Goal: Task Accomplishment & Management: Manage account settings

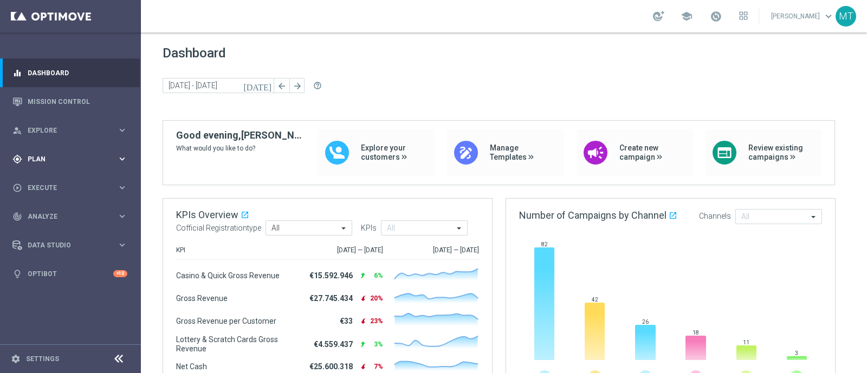
click at [38, 159] on span "Plan" at bounding box center [72, 159] width 89 height 7
click at [67, 181] on link "Target Groups" at bounding box center [70, 181] width 85 height 9
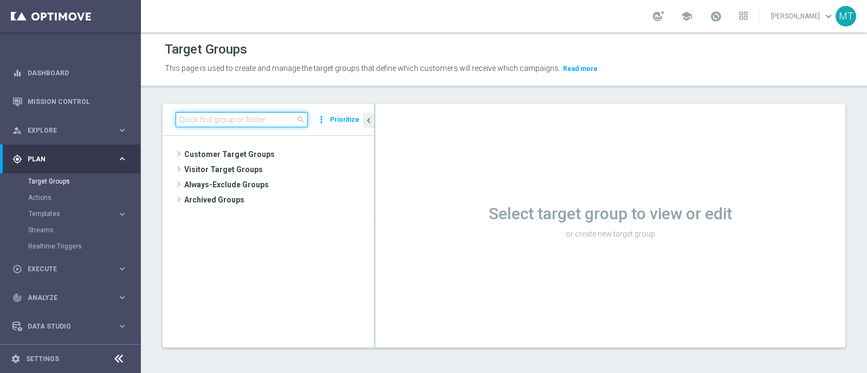
click at [250, 118] on input at bounding box center [242, 119] width 132 height 15
paste input "Multi Talent ggr nb lm > 500 1st Casino & GeV lm NO saldo"
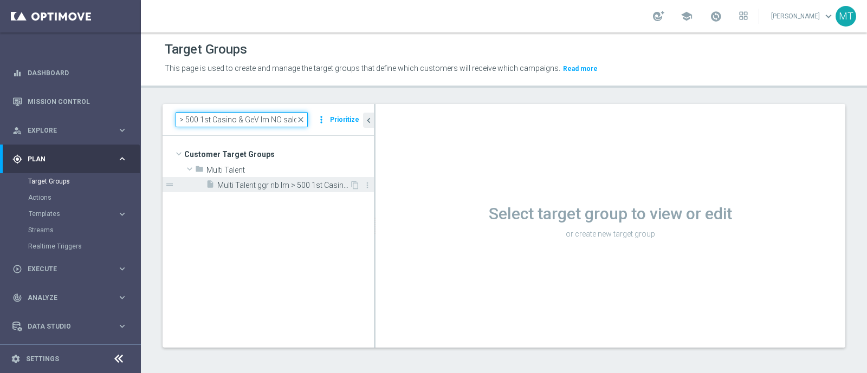
type input "Multi Talent ggr nb lm > 500 1st Casino & GeV lm NO saldo"
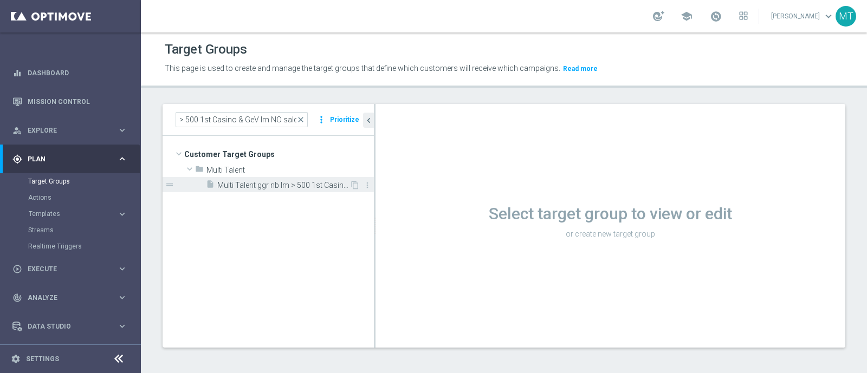
click at [290, 185] on span "Multi Talent ggr nb lm > 500 1st Casino & GeV lm NO saldo" at bounding box center [283, 185] width 132 height 9
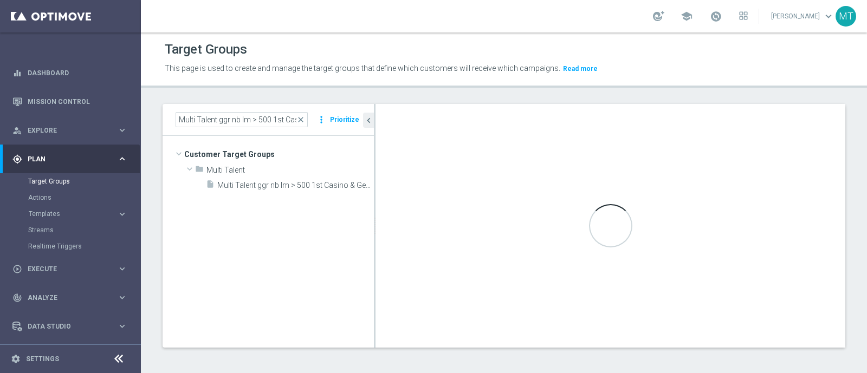
click at [569, 310] on div "Select target group to view or edit or create new target group Loading..." at bounding box center [610, 226] width 470 height 244
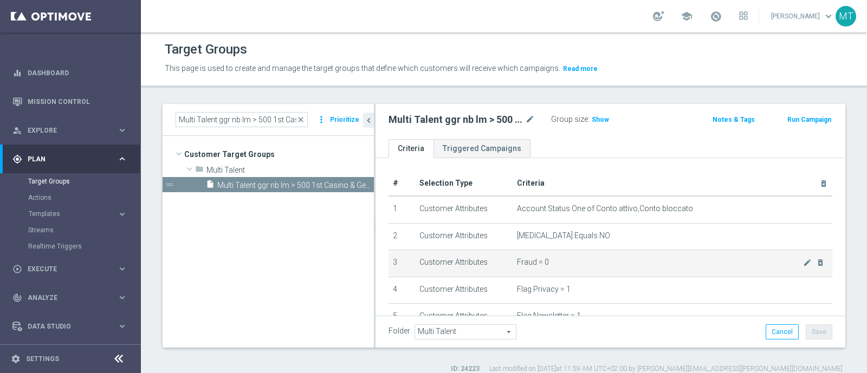
click at [517, 265] on span "Fraud = 0" at bounding box center [660, 262] width 286 height 9
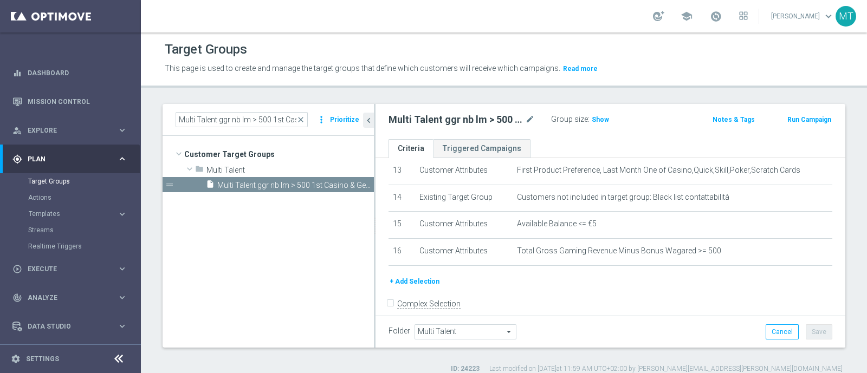
scroll to position [366, 0]
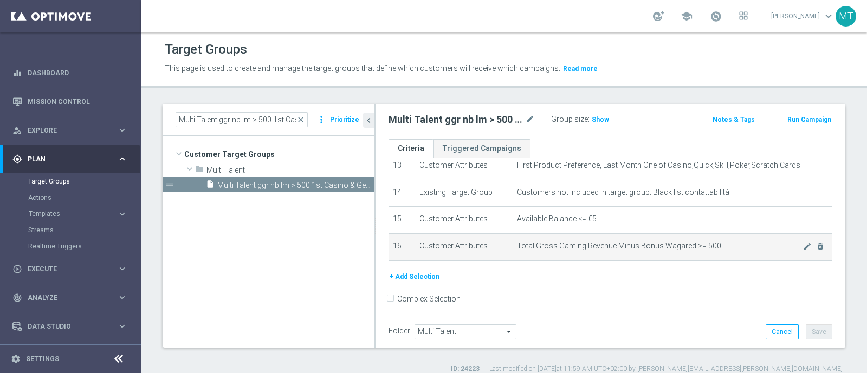
click at [803, 242] on icon "mode_edit" at bounding box center [807, 246] width 9 height 9
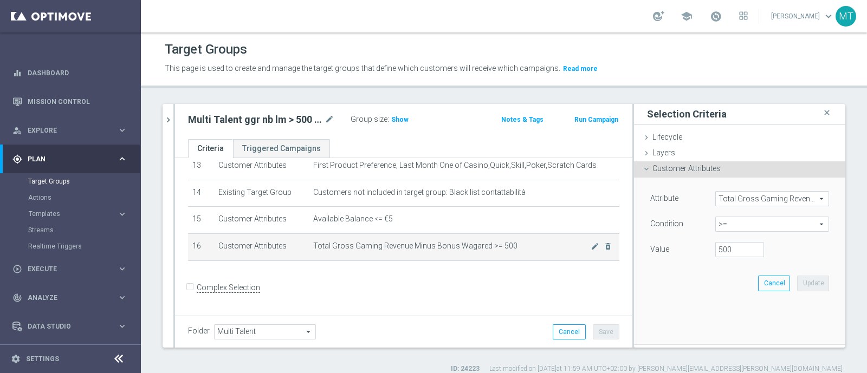
scroll to position [355, 0]
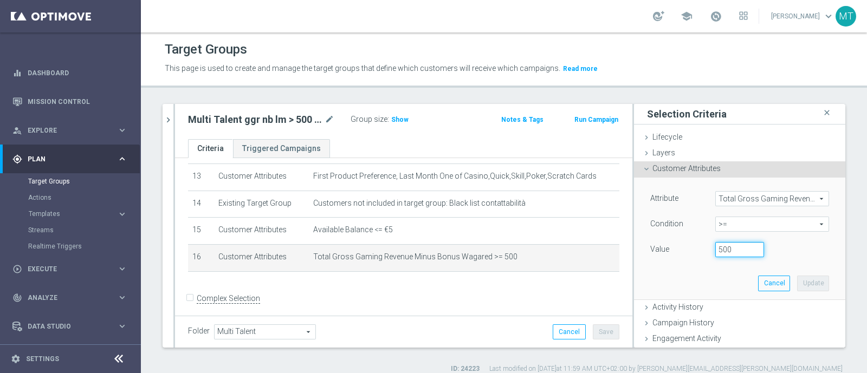
click at [715, 248] on input "500" at bounding box center [739, 249] width 49 height 15
type input "100"
click at [802, 280] on button "Update" at bounding box center [813, 283] width 32 height 15
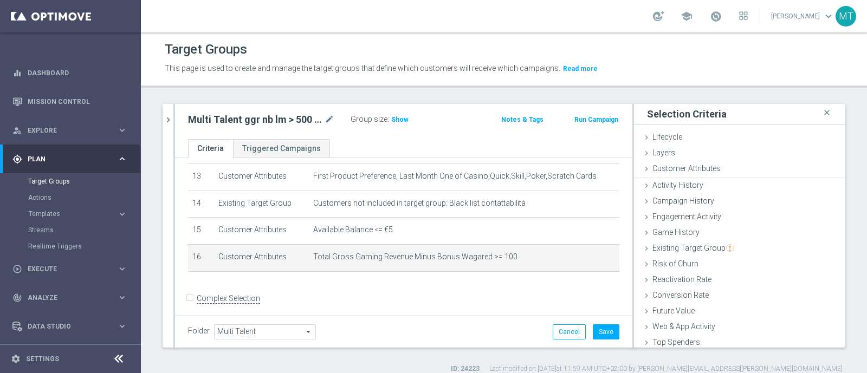
scroll to position [0, 0]
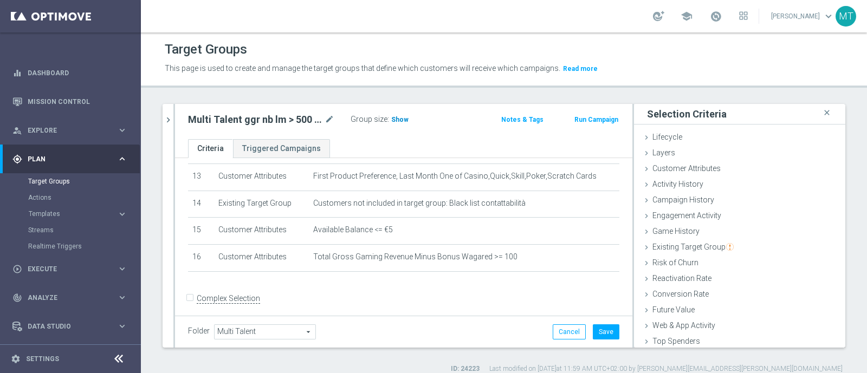
click at [395, 118] on span "Show" at bounding box center [399, 120] width 17 height 8
click at [326, 129] on div "Multi Talent ggr nb lm > 500 1st Casino & GeV lm NO saldo mode_edit Group size …" at bounding box center [403, 121] width 457 height 35
click at [327, 123] on icon "mode_edit" at bounding box center [329, 119] width 10 height 13
click at [222, 119] on input "Multi Talent ggr nb lm > 500 1st Casino & GeV lm NO saldo" at bounding box center [261, 120] width 146 height 15
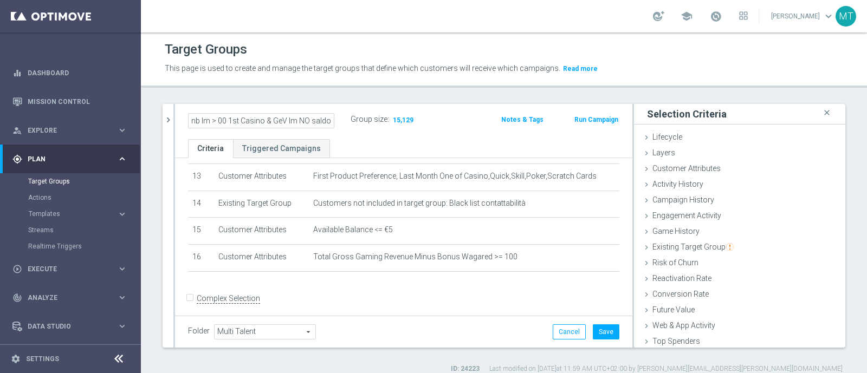
scroll to position [0, 50]
type input "Multi Talent ggr nb lm > 100 1st Casino & GeV lm NO saldo"
click at [598, 329] on button "Save" at bounding box center [606, 331] width 27 height 15
click at [165, 109] on button "chevron_right" at bounding box center [168, 120] width 11 height 32
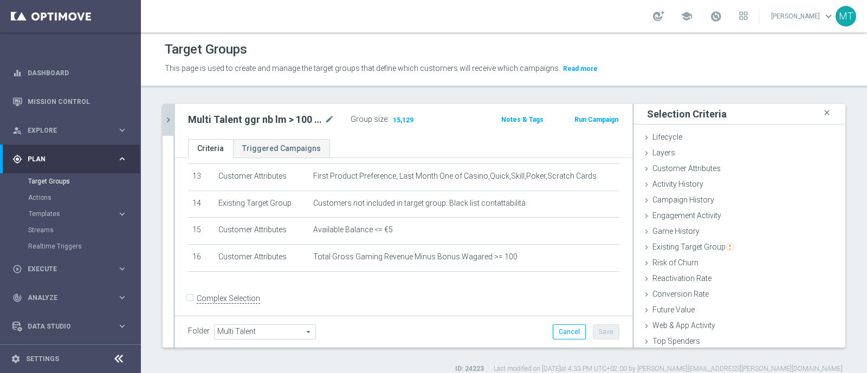
scroll to position [366, 0]
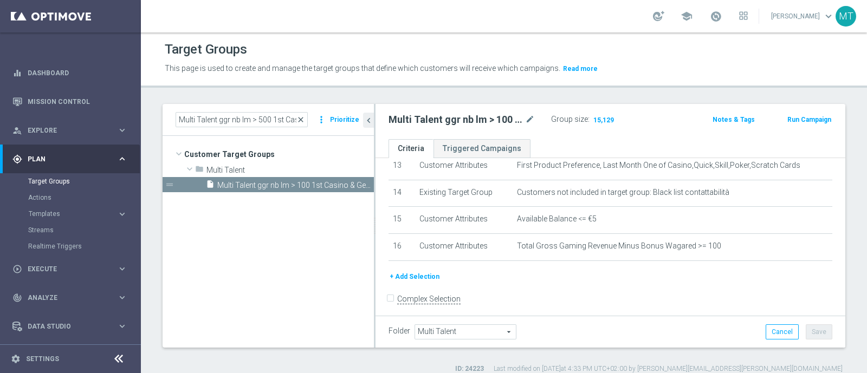
click at [305, 118] on span "close" at bounding box center [300, 119] width 9 height 9
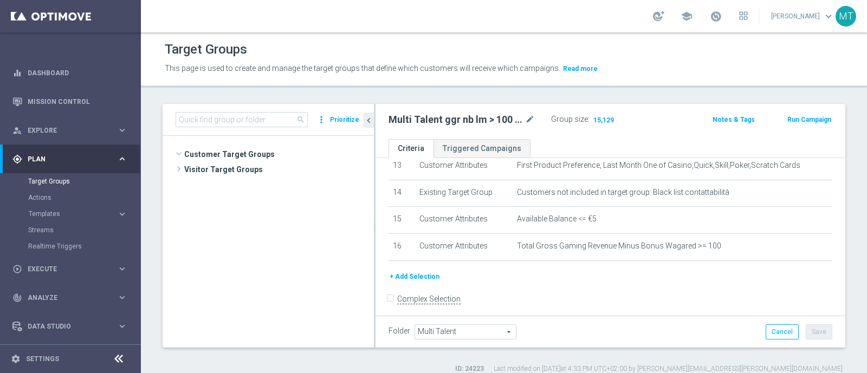
scroll to position [599, 0]
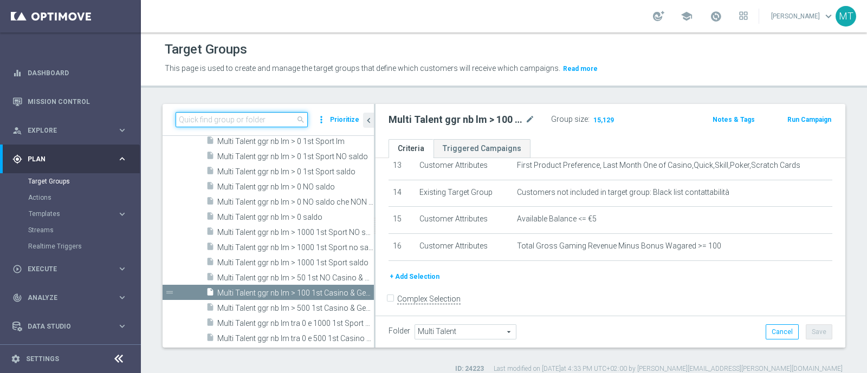
click at [267, 120] on input at bounding box center [242, 119] width 132 height 15
paste input "Multi Talent ggr nb lm tra 0 e 500 1st Casino & GeV lm NO saldo"
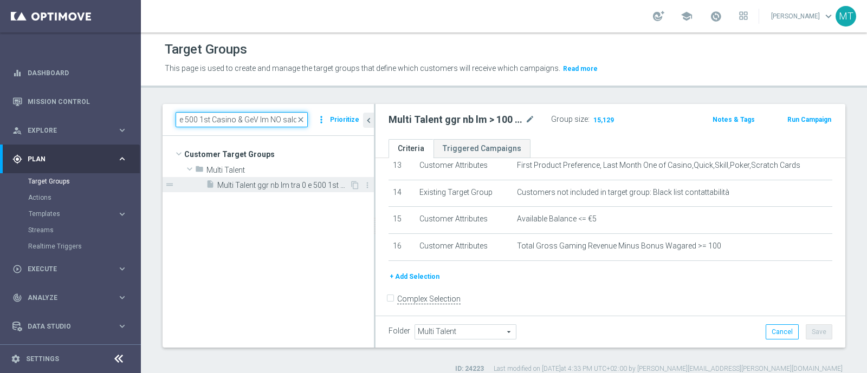
type input "Multi Talent ggr nb lm tra 0 e 500 1st Casino & GeV lm NO saldo"
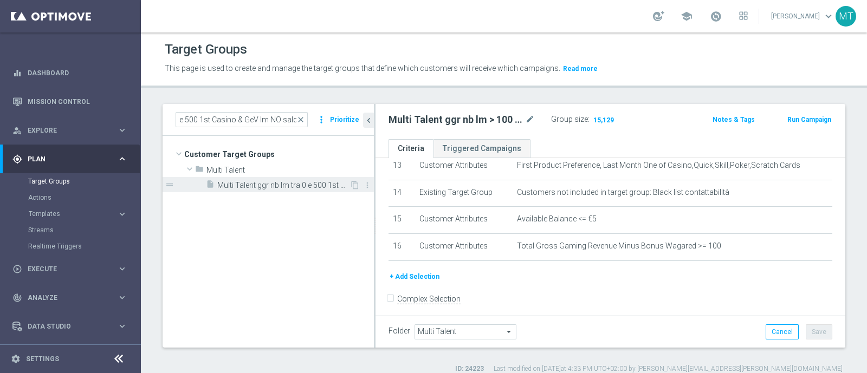
click at [283, 189] on span "Multi Talent ggr nb lm tra 0 e 500 1st Casino & GeV lm NO saldo" at bounding box center [283, 185] width 132 height 9
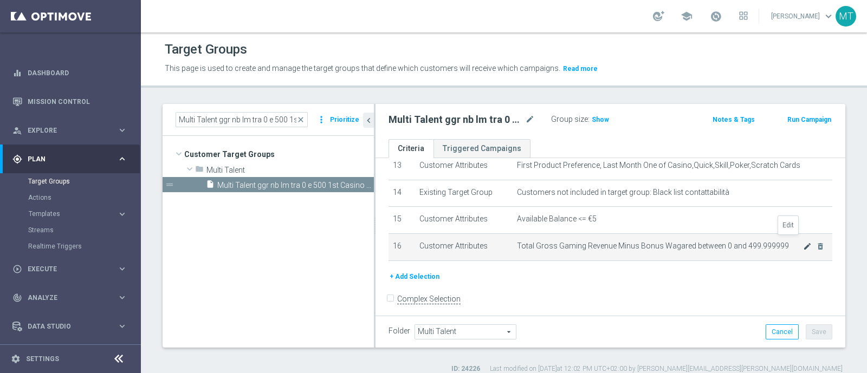
click at [803, 245] on icon "mode_edit" at bounding box center [807, 246] width 9 height 9
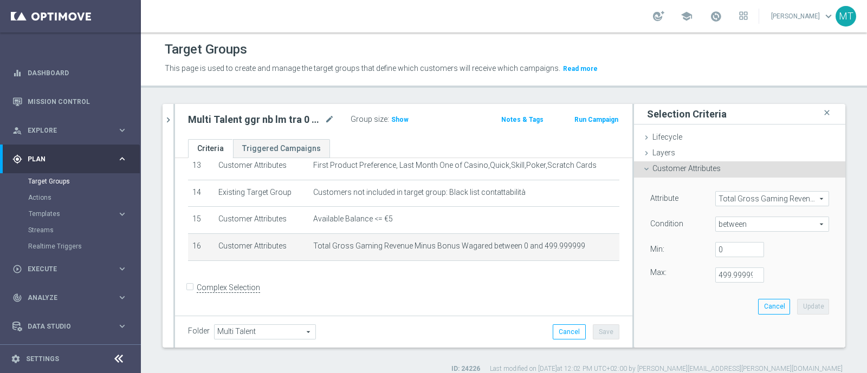
scroll to position [355, 0]
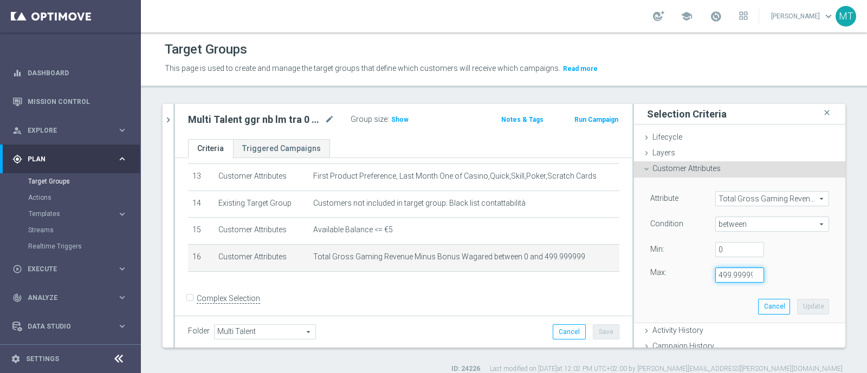
click at [715, 275] on input "499.999999" at bounding box center [739, 275] width 49 height 15
type input "199.999999"
click at [797, 302] on button "Update" at bounding box center [813, 306] width 32 height 15
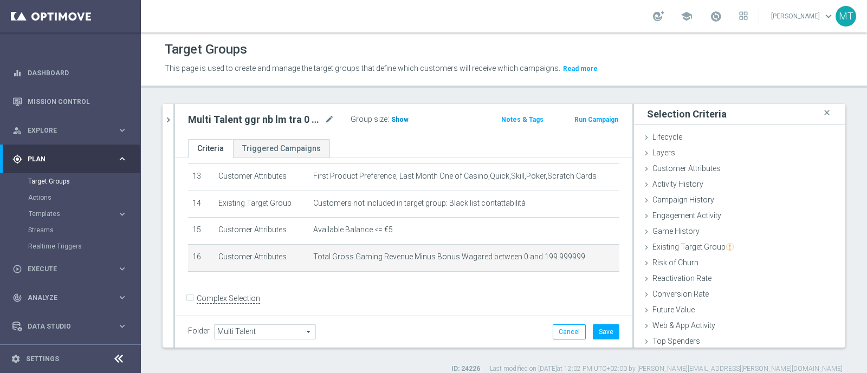
click at [395, 120] on span "Show" at bounding box center [399, 120] width 17 height 8
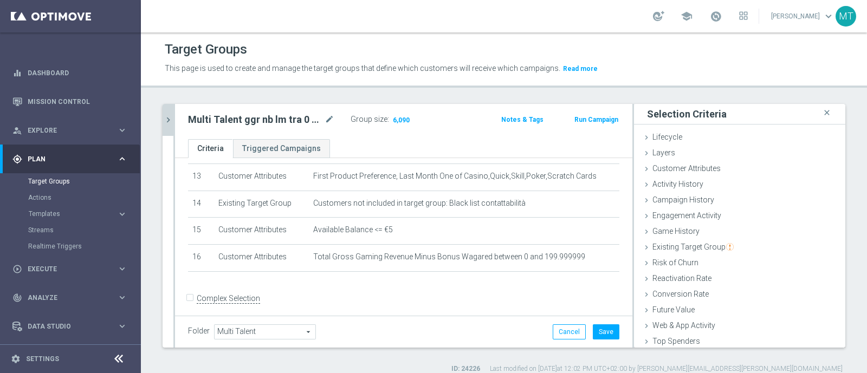
click at [167, 123] on icon "chevron_right" at bounding box center [168, 120] width 10 height 10
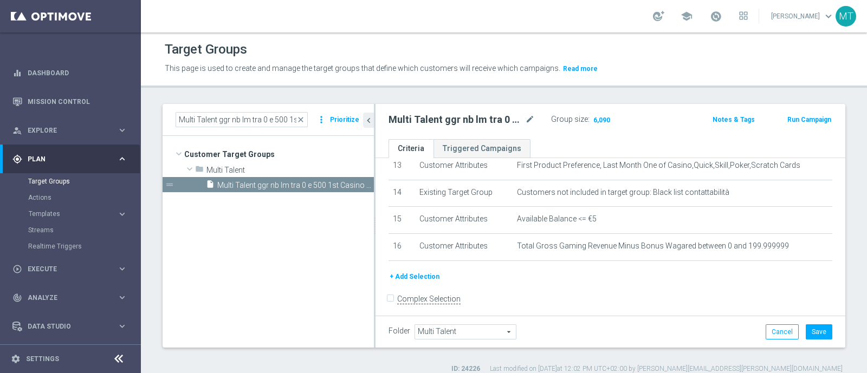
click at [415, 271] on button "+ Add Selection" at bounding box center [414, 277] width 52 height 12
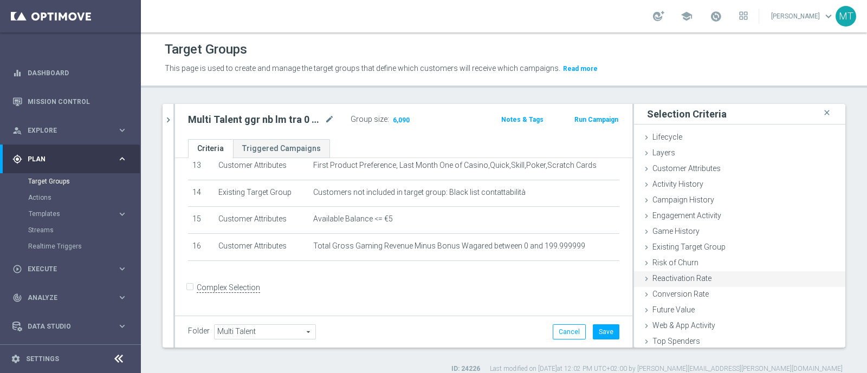
scroll to position [355, 0]
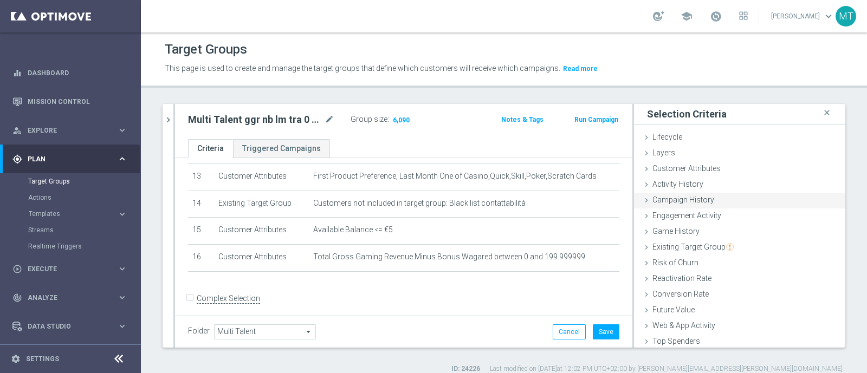
click at [661, 164] on span "Customer Attributes" at bounding box center [686, 168] width 68 height 9
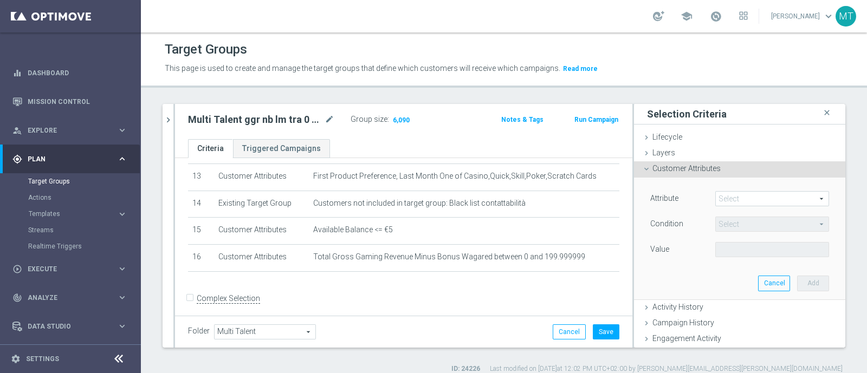
click at [716, 197] on span at bounding box center [772, 199] width 113 height 14
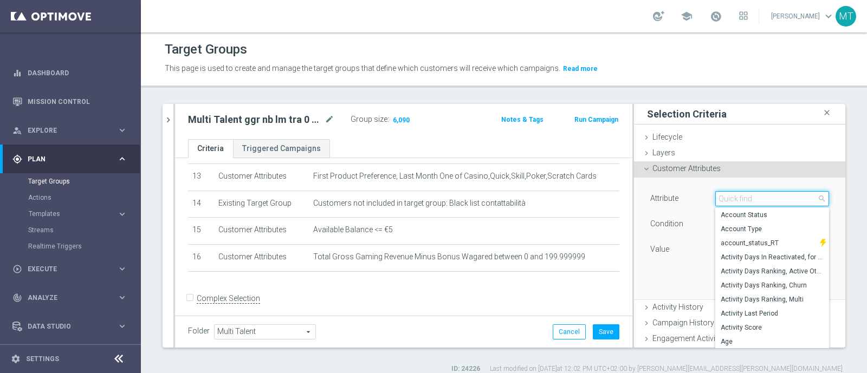
click at [715, 197] on input "search" at bounding box center [772, 198] width 114 height 15
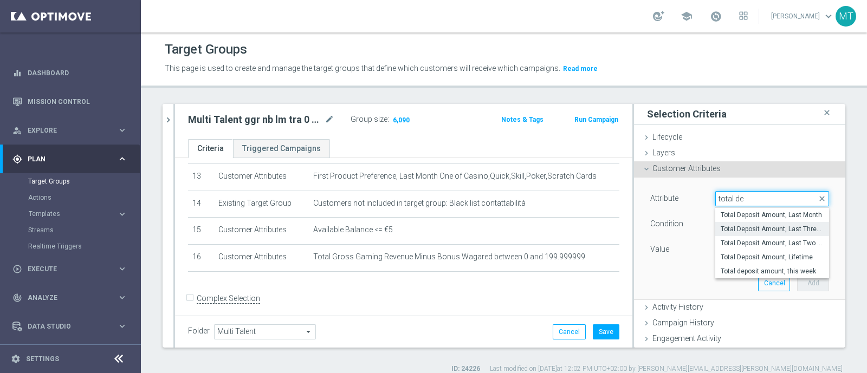
type input "total de"
click at [736, 227] on span "Total Deposit Amount, Last Three Months" at bounding box center [771, 229] width 103 height 9
type input "Total Deposit Amount, Last Three Months"
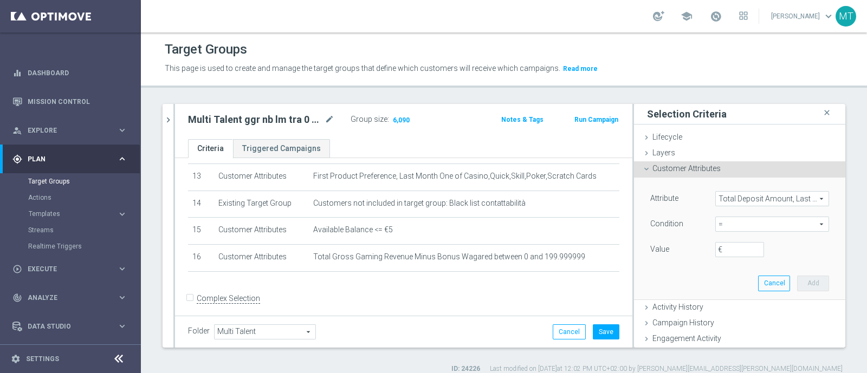
click at [718, 235] on div "Attribute Total Deposit Amount, Last Three Months Total Deposit Amount, Last Th…" at bounding box center [739, 225] width 179 height 68
click at [716, 226] on span "=" at bounding box center [772, 224] width 113 height 14
click at [724, 307] on span ">=" at bounding box center [771, 311] width 103 height 9
type input ">="
click at [718, 249] on label "€" at bounding box center [723, 250] width 11 height 10
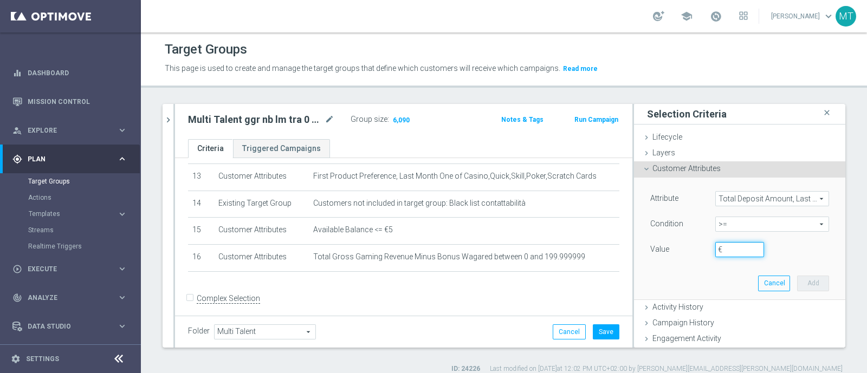
click at [715, 249] on input "€" at bounding box center [739, 249] width 49 height 15
type input "30"
click at [797, 280] on button "Add" at bounding box center [813, 283] width 32 height 15
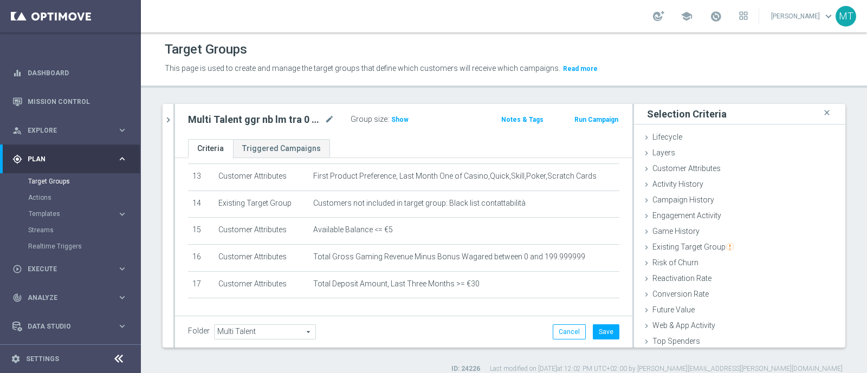
click at [400, 112] on div "Group size : Show" at bounding box center [404, 118] width 108 height 13
click at [400, 116] on span "Show" at bounding box center [399, 120] width 17 height 8
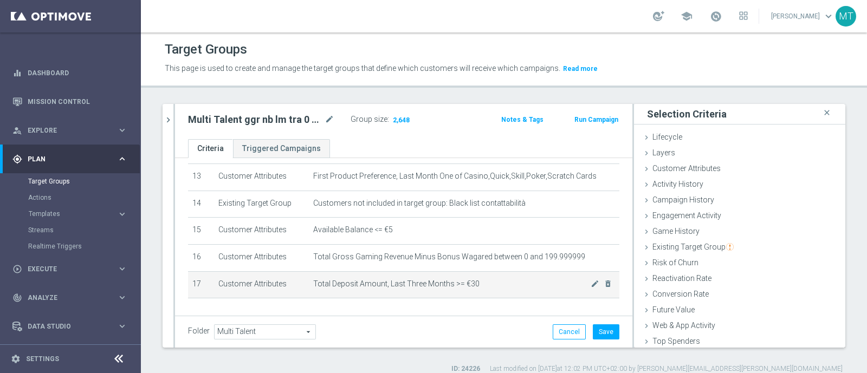
click at [570, 280] on span "Total Deposit Amount, Last Three Months >= €30" at bounding box center [452, 284] width 278 height 9
click at [590, 281] on icon "mode_edit" at bounding box center [594, 284] width 9 height 9
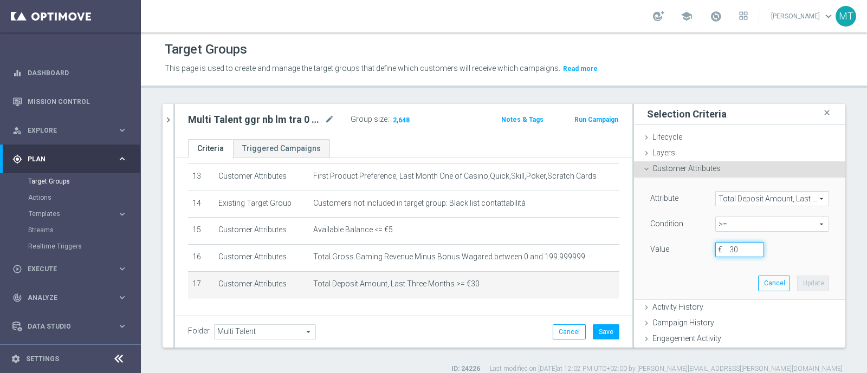
click at [730, 248] on input "30" at bounding box center [739, 249] width 49 height 15
type input "3"
type input "25"
click at [797, 283] on button "Update" at bounding box center [813, 283] width 32 height 15
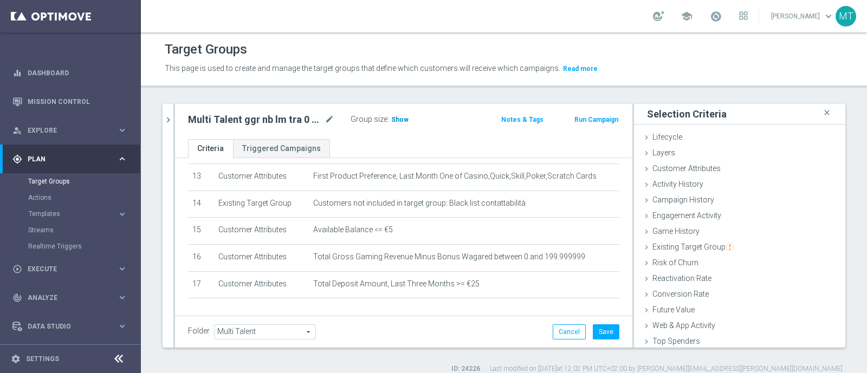
click at [401, 123] on h3 "Show" at bounding box center [400, 120] width 20 height 12
click at [328, 118] on icon "mode_edit" at bounding box center [329, 119] width 10 height 13
click at [219, 124] on input "Multi Talent ggr nb lm tra 0 e 500 1st Casino & GeV lm NO saldo" at bounding box center [261, 120] width 146 height 15
click at [466, 124] on div "Multi Talent ggr nb lm tra 0 e 500 1st Casino & GeV lm NO saldo Group size : 2,…" at bounding box center [329, 120] width 298 height 17
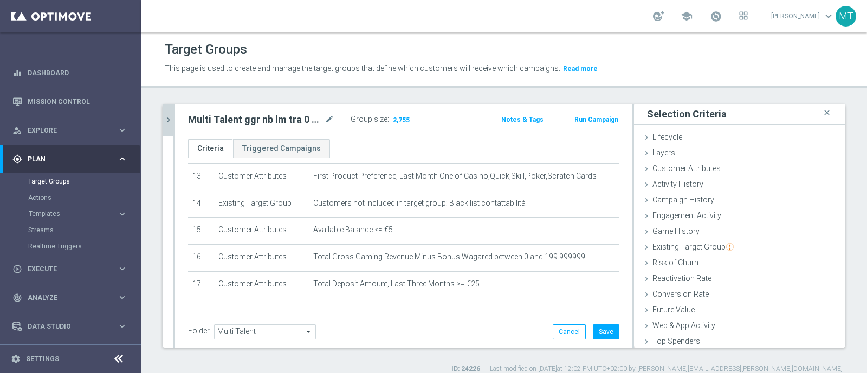
click at [163, 128] on button "chevron_right" at bounding box center [168, 120] width 11 height 32
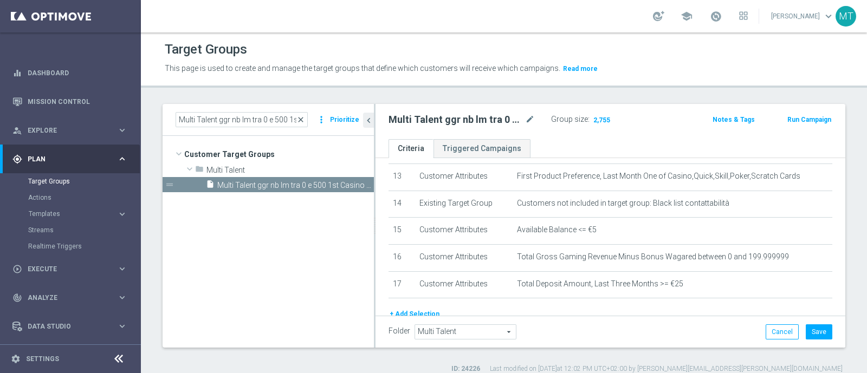
click at [303, 122] on span "close" at bounding box center [300, 119] width 9 height 9
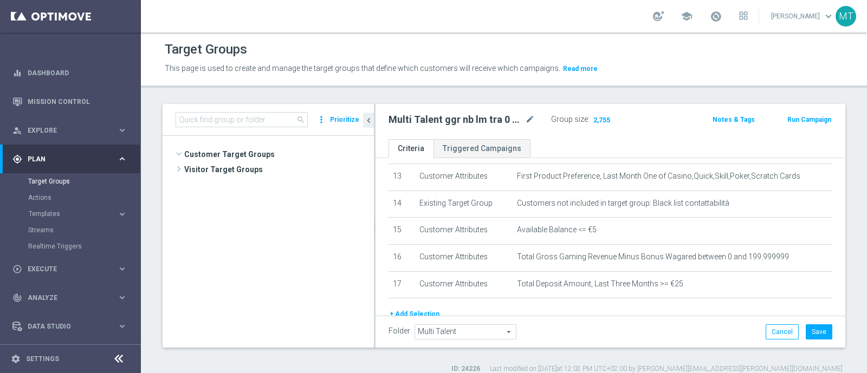
scroll to position [641, 0]
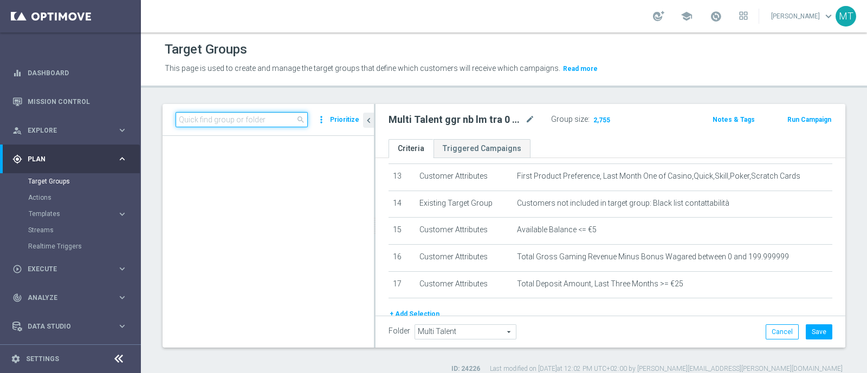
click at [242, 121] on input at bounding box center [242, 119] width 132 height 15
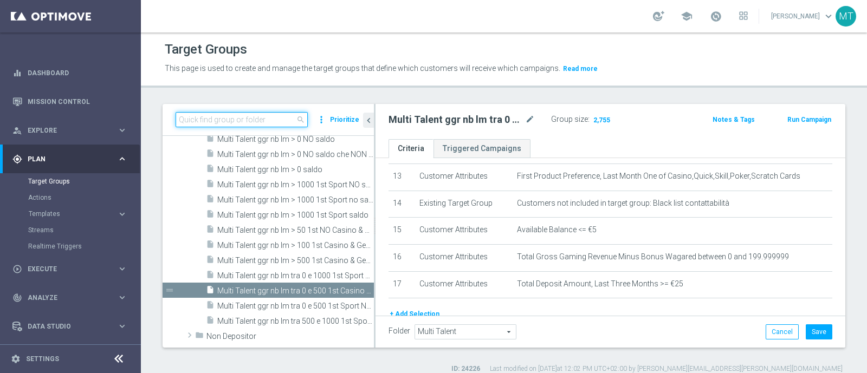
paste input "Multi Talent ggr nb lm > 100 1st Casino & GeV lm NO saldo"
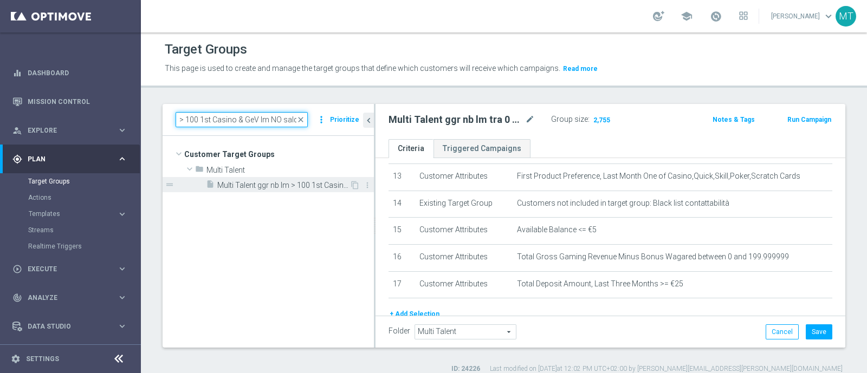
type input "Multi Talent ggr nb lm > 100 1st Casino & GeV lm NO saldo"
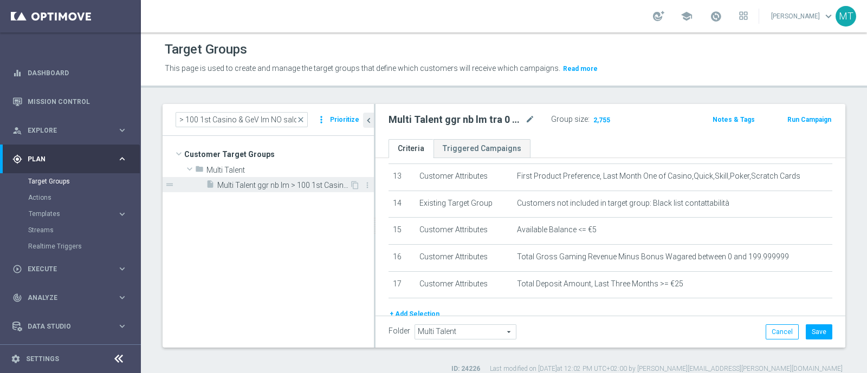
click at [295, 190] on div "insert_drive_file Multi Talent ggr nb lm > 100 1st Casino & GeV lm NO saldo" at bounding box center [278, 184] width 144 height 15
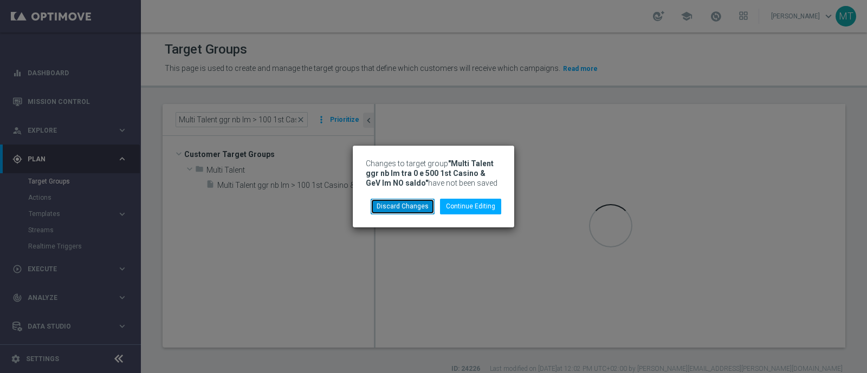
click at [423, 206] on button "Discard Changes" at bounding box center [403, 206] width 64 height 15
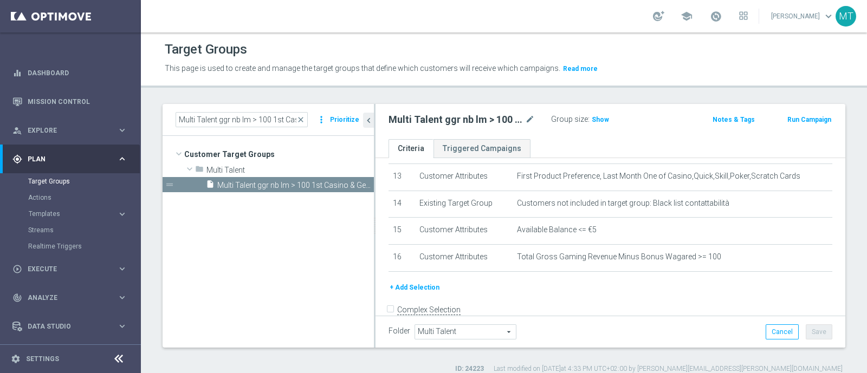
click at [599, 127] on div "Multi Talent ggr nb lm > 100 1st Casino & GeV lm NO saldo mode_edit Group size …" at bounding box center [610, 121] width 470 height 35
click at [599, 124] on h3 "Show" at bounding box center [600, 120] width 20 height 12
click at [431, 282] on button "+ Add Selection" at bounding box center [414, 288] width 52 height 12
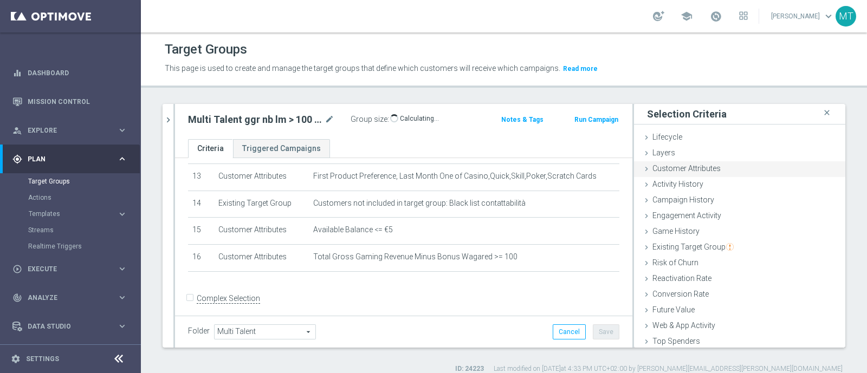
click at [666, 167] on span "Customer Attributes" at bounding box center [686, 168] width 68 height 9
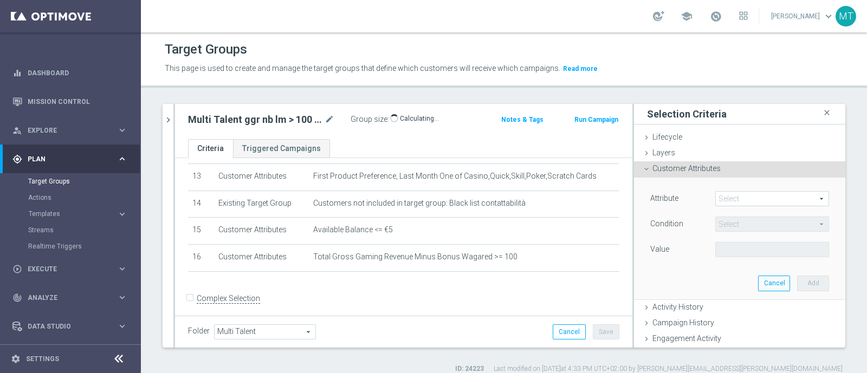
click at [723, 197] on span at bounding box center [772, 199] width 113 height 14
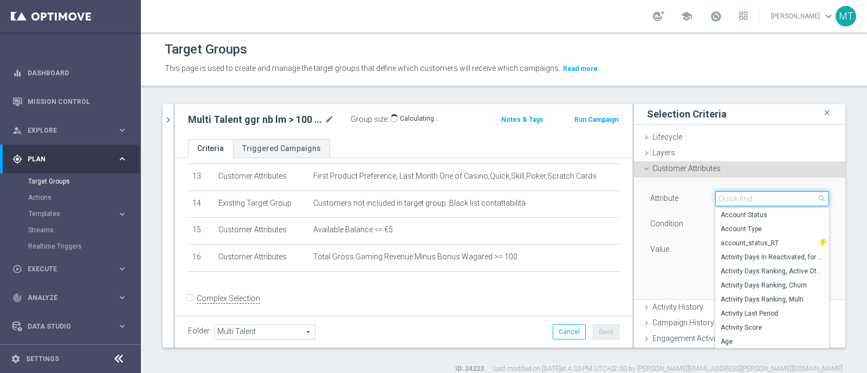
click at [723, 197] on input "search" at bounding box center [772, 198] width 114 height 15
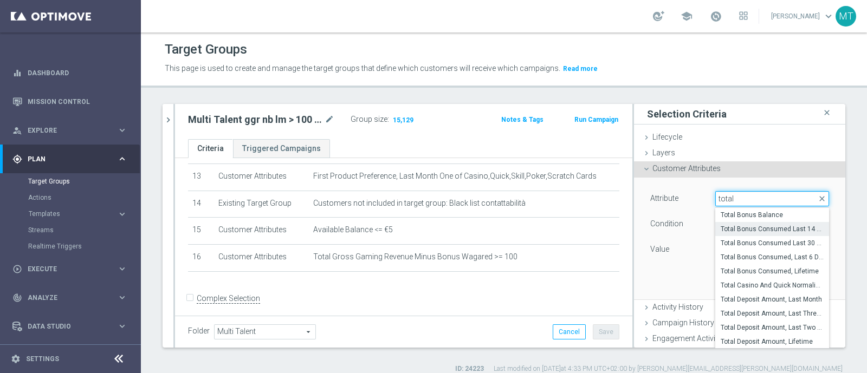
scroll to position [69, 0]
type input "total"
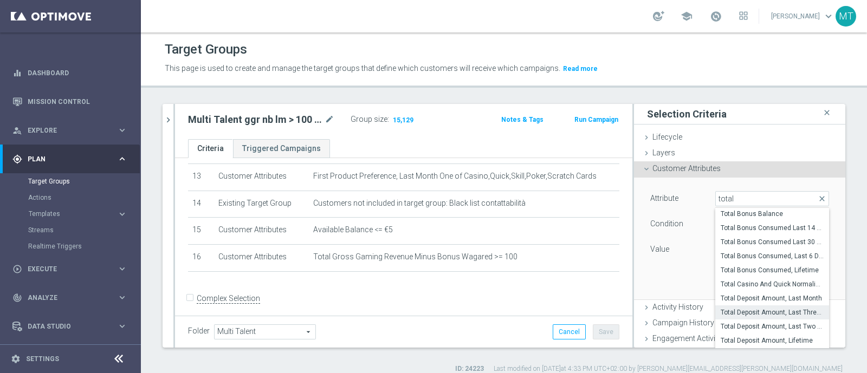
click at [737, 314] on span "Total Deposit Amount, Last Three Months" at bounding box center [771, 312] width 103 height 9
type input "Total Deposit Amount, Last Three Months"
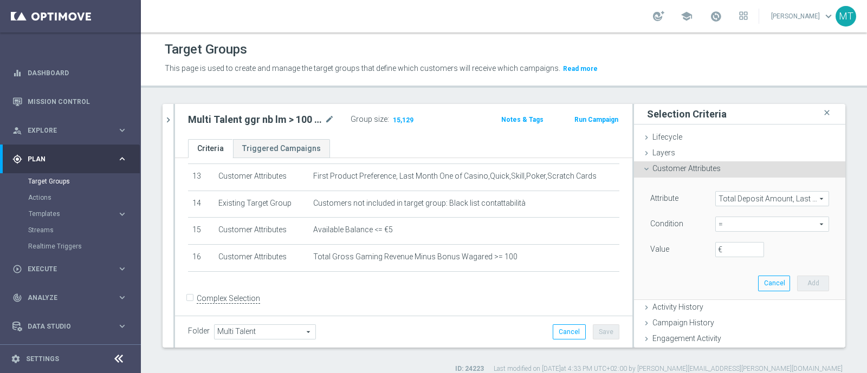
click at [716, 222] on span "=" at bounding box center [772, 224] width 113 height 14
click at [720, 310] on span ">=" at bounding box center [771, 311] width 103 height 9
type input ">="
click at [722, 256] on input "€" at bounding box center [739, 249] width 49 height 15
type input "25"
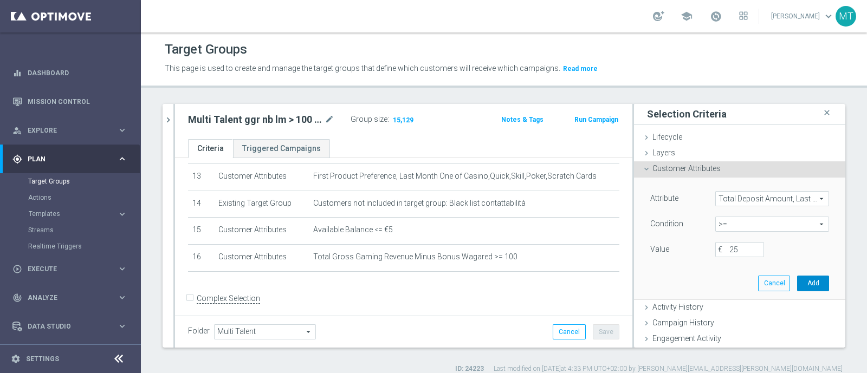
click at [802, 283] on button "Add" at bounding box center [813, 283] width 32 height 15
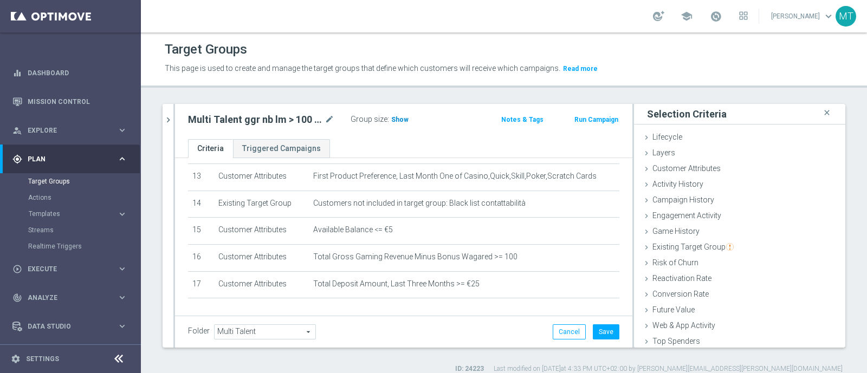
click at [398, 118] on span "Show" at bounding box center [399, 120] width 17 height 8
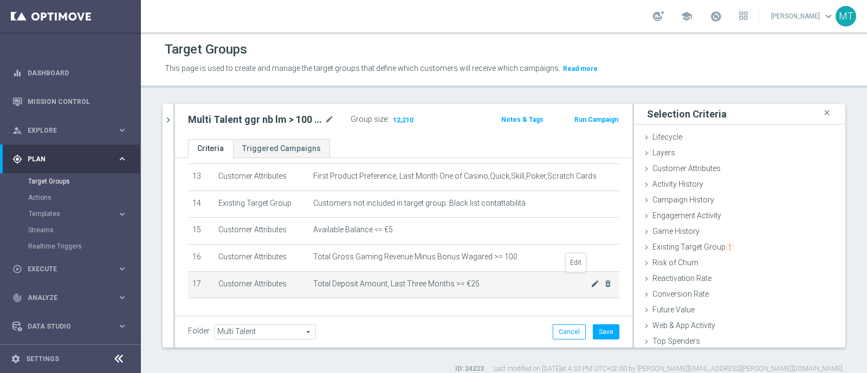
click at [590, 280] on icon "mode_edit" at bounding box center [594, 284] width 9 height 9
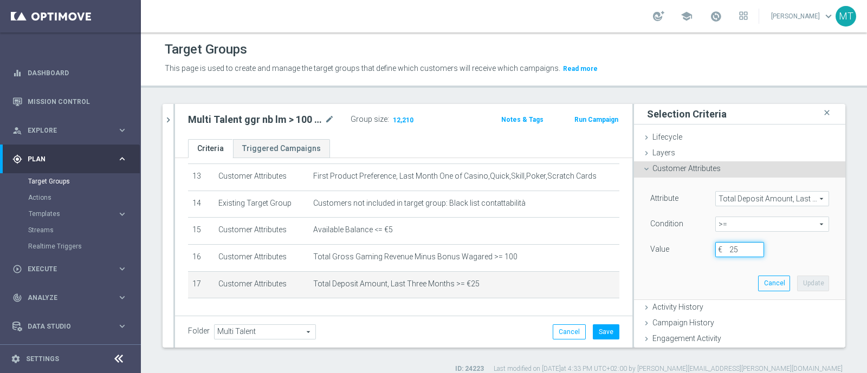
click at [723, 246] on input "25" at bounding box center [739, 249] width 49 height 15
type input "2"
type input "35"
click at [788, 272] on div "Attribute Total Deposit Amount, Last Three Months Total Deposit Amount, Last Th…" at bounding box center [739, 238] width 195 height 121
click at [797, 276] on button "Update" at bounding box center [813, 283] width 32 height 15
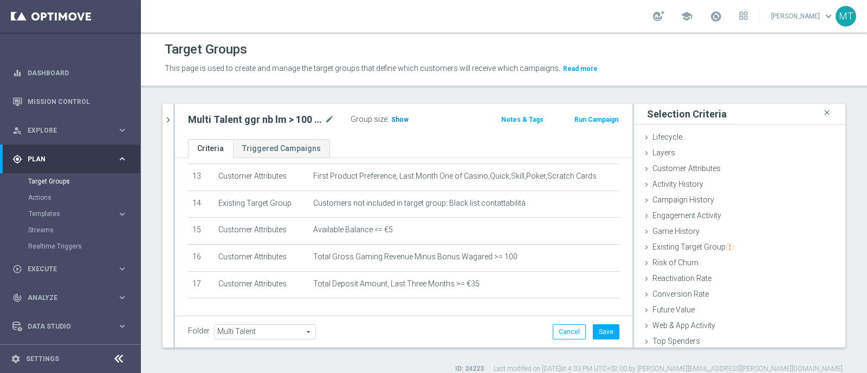
click at [402, 118] on span "Show" at bounding box center [399, 120] width 17 height 8
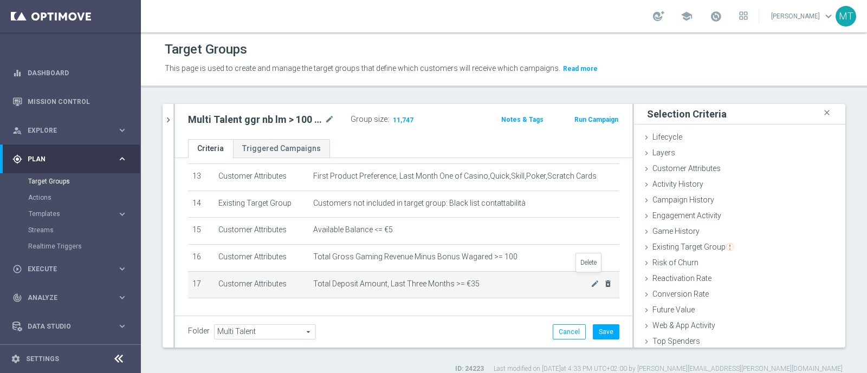
click at [603, 280] on icon "delete_forever" at bounding box center [607, 284] width 9 height 9
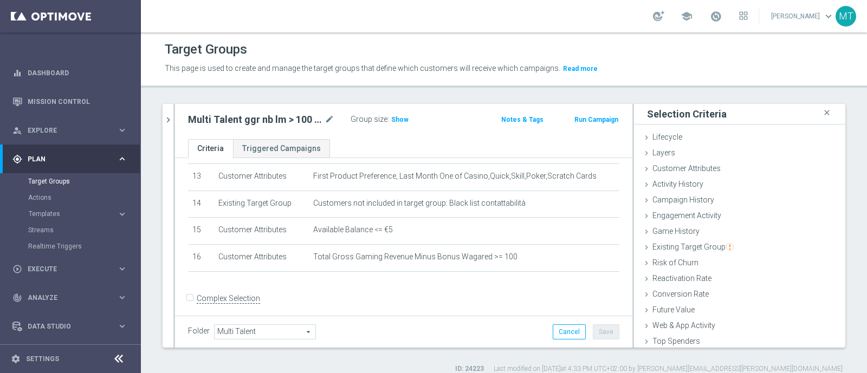
click at [160, 115] on div "Multi Talent ggr nb lm > 100 1st Casino & GeV lm NO saldo close more_vert Prior…" at bounding box center [504, 239] width 726 height 270
click at [165, 110] on button "chevron_right" at bounding box center [168, 120] width 11 height 32
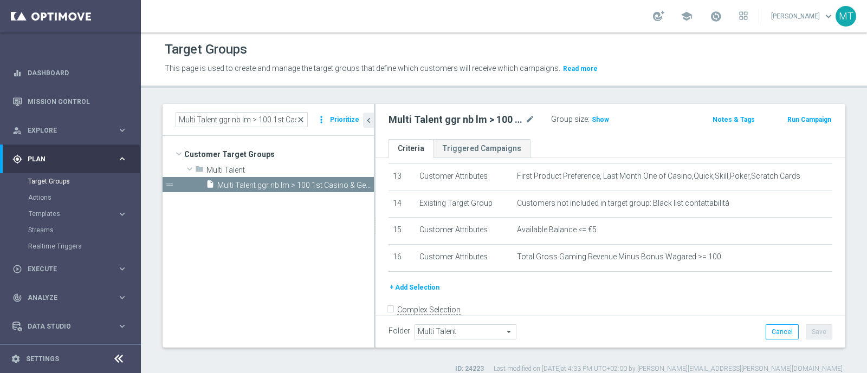
click at [302, 123] on span "close" at bounding box center [300, 119] width 9 height 9
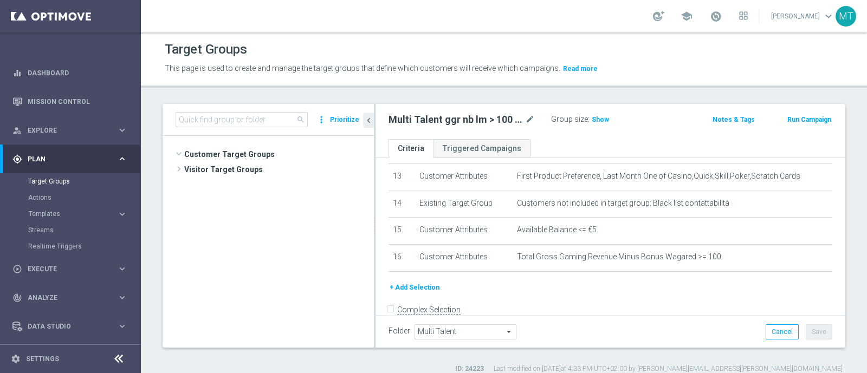
scroll to position [599, 0]
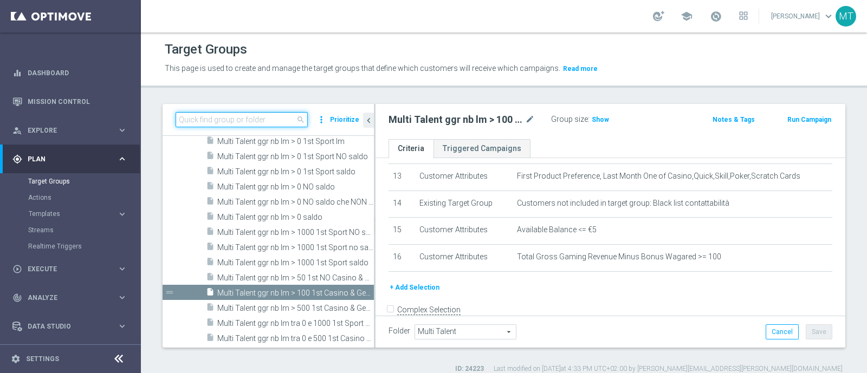
click at [268, 118] on input at bounding box center [242, 119] width 132 height 15
paste input "Multi Talent ggr nb lm tra 0 e 500 1st Casino & GeV lm NO saldo"
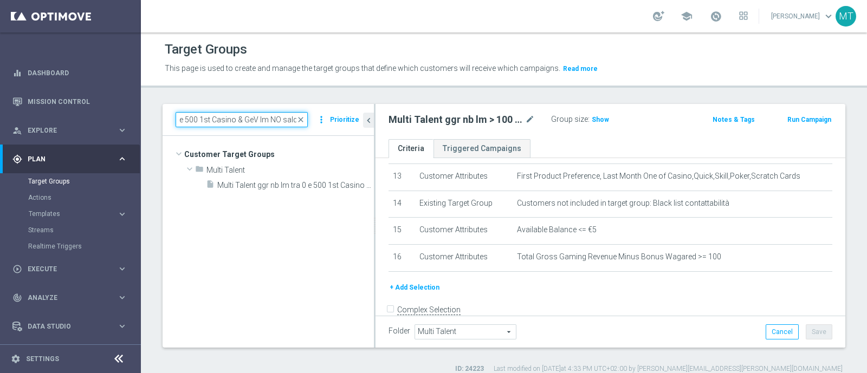
scroll to position [0, 0]
type input "Multi Talent ggr nb lm tra 0 e 500 1st Casino & GeV lm NO saldo"
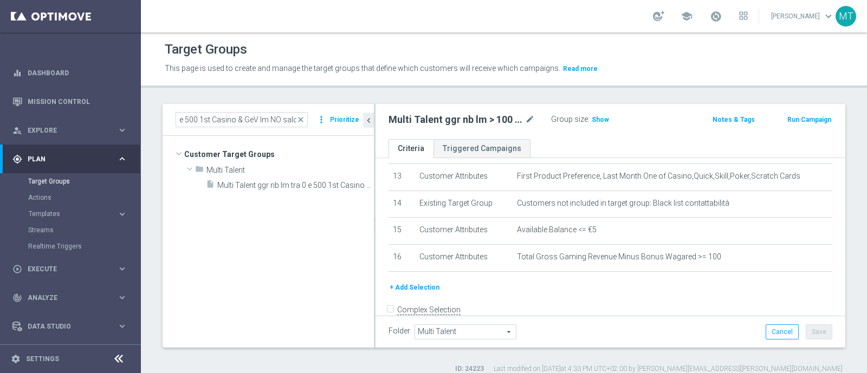
click at [301, 193] on tree-viewport "Customer Target Groups library_add create_new_folder folder" at bounding box center [268, 241] width 211 height 211
click at [299, 190] on div "insert_drive_file Multi Talent ggr nb lm tra 0 e 500 1st Casino & GeV lm NO sal…" at bounding box center [278, 184] width 144 height 15
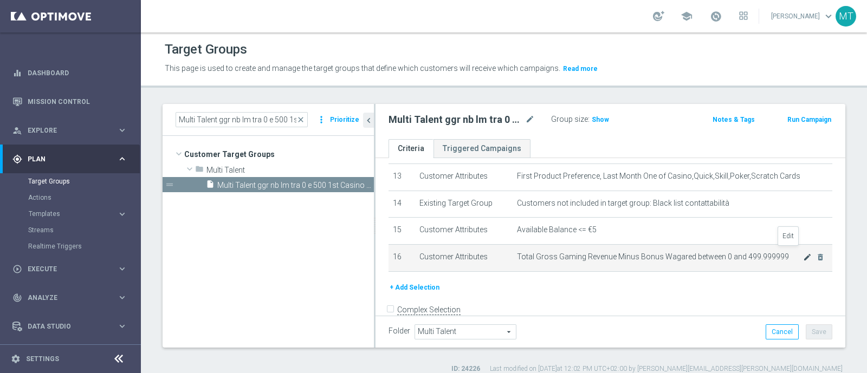
click at [803, 253] on icon "mode_edit" at bounding box center [807, 257] width 9 height 9
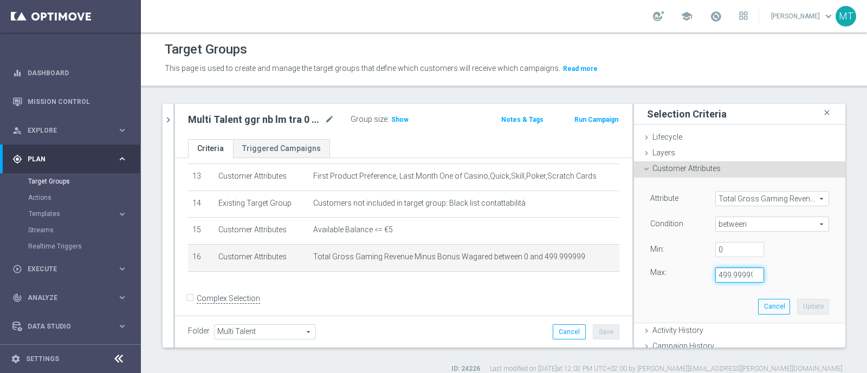
click at [715, 274] on input "499.999999" at bounding box center [739, 275] width 49 height 15
type input "99.999999"
click at [797, 304] on button "Update" at bounding box center [813, 306] width 32 height 15
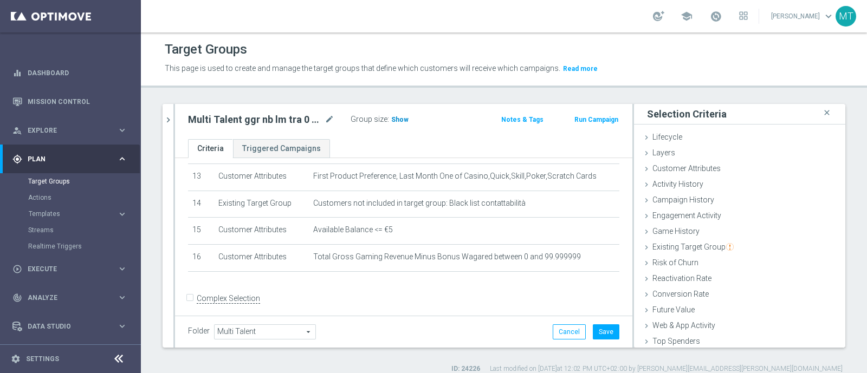
click at [401, 124] on h3 "Show" at bounding box center [400, 120] width 20 height 12
click at [332, 116] on icon "mode_edit" at bounding box center [329, 119] width 10 height 13
click at [217, 119] on input "Multi Talent ggr nb lm tra 0 e 500 1st Casino & GeV lm NO saldo" at bounding box center [261, 120] width 146 height 15
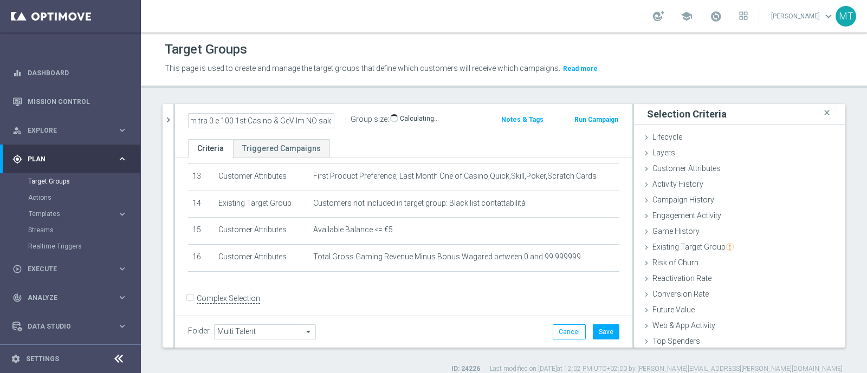
type input "Multi Talent ggr nb lm tra 0 e 100 1st Casino & GeV lm NO saldo"
click at [634, 174] on div "Customer Attributes done selection updated" at bounding box center [739, 169] width 211 height 16
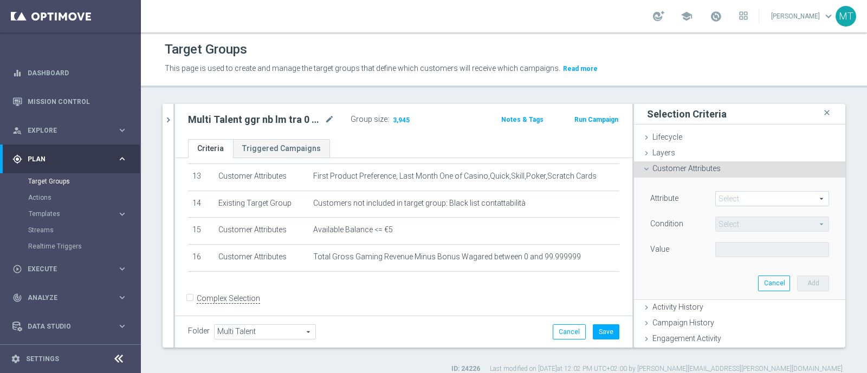
click at [716, 199] on span at bounding box center [772, 199] width 113 height 14
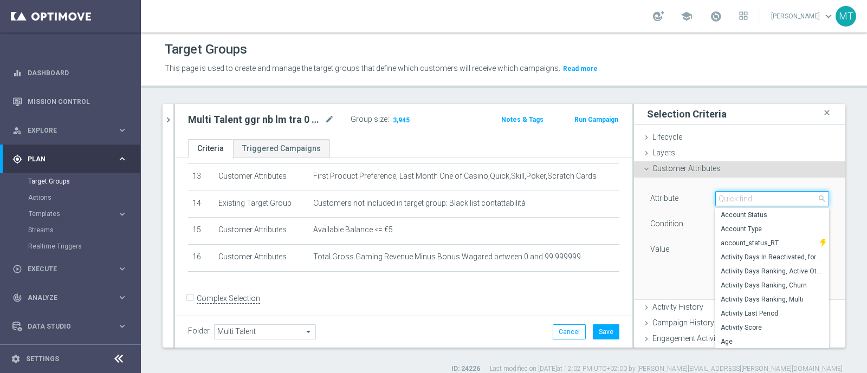
click at [715, 199] on input "search" at bounding box center [772, 198] width 114 height 15
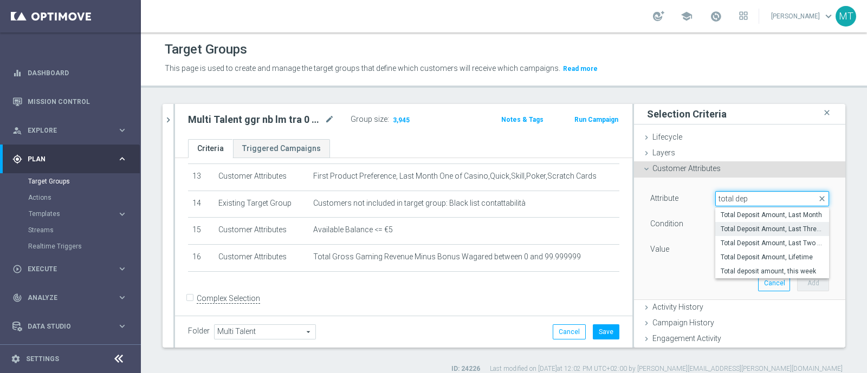
type input "total dep"
click at [753, 229] on span "Total Deposit Amount, Last Three Months" at bounding box center [771, 229] width 103 height 9
type input "Total Deposit Amount, Last Three Months"
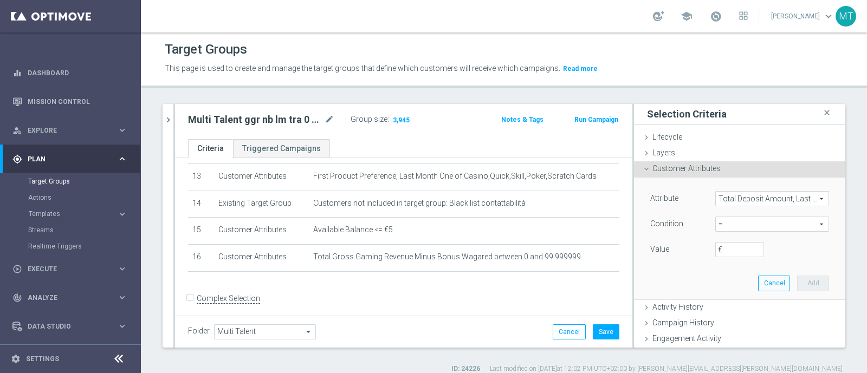
click at [728, 226] on span "=" at bounding box center [772, 224] width 113 height 14
click at [741, 307] on span ">=" at bounding box center [771, 311] width 103 height 9
type input ">="
click at [720, 248] on input "€" at bounding box center [739, 249] width 49 height 15
type input "25"
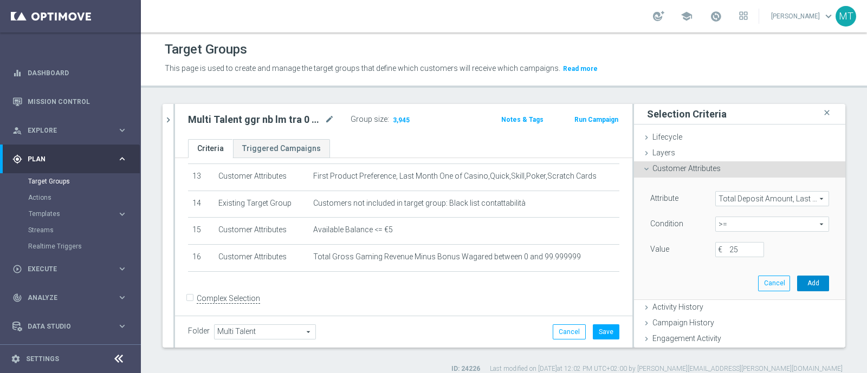
click at [797, 282] on button "Add" at bounding box center [813, 283] width 32 height 15
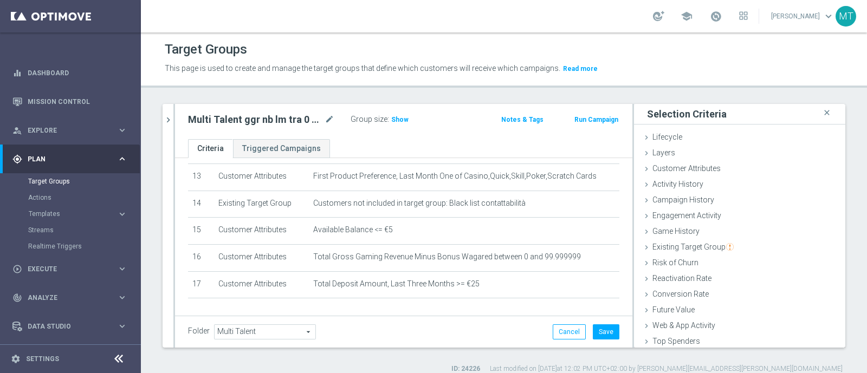
click at [401, 126] on div "Group size : Show" at bounding box center [404, 119] width 108 height 15
click at [398, 121] on span "Show" at bounding box center [399, 120] width 17 height 8
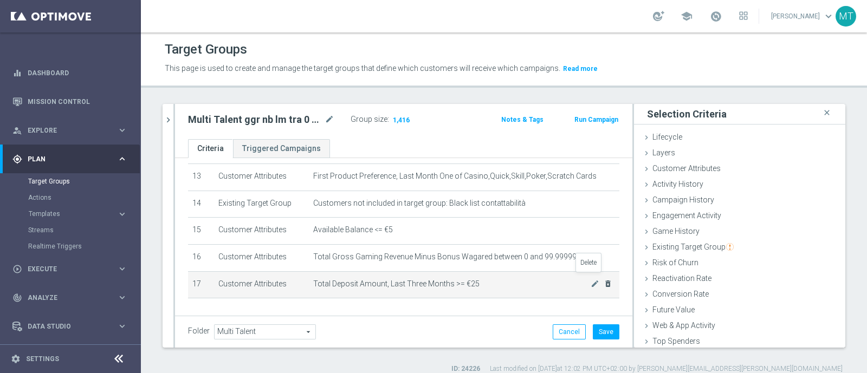
click at [603, 280] on icon "delete_forever" at bounding box center [607, 284] width 9 height 9
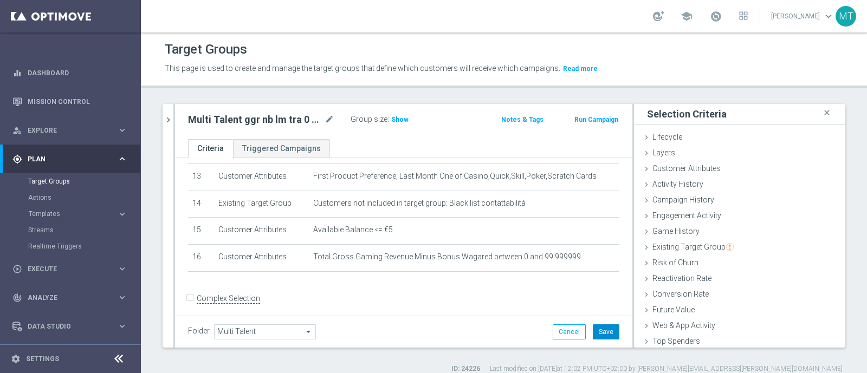
click at [597, 329] on button "Save" at bounding box center [606, 331] width 27 height 15
click at [173, 115] on icon "chevron_right" at bounding box center [168, 120] width 10 height 10
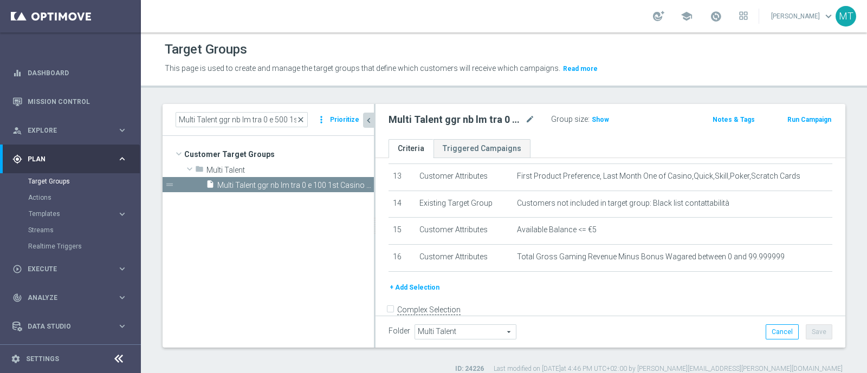
click at [302, 121] on span "close" at bounding box center [300, 119] width 9 height 9
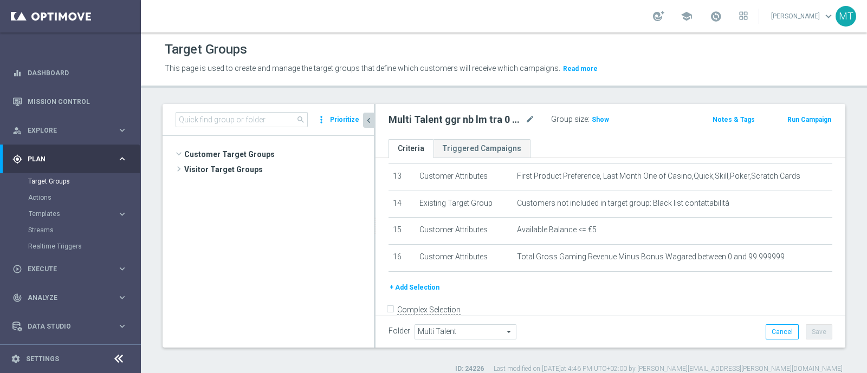
scroll to position [641, 0]
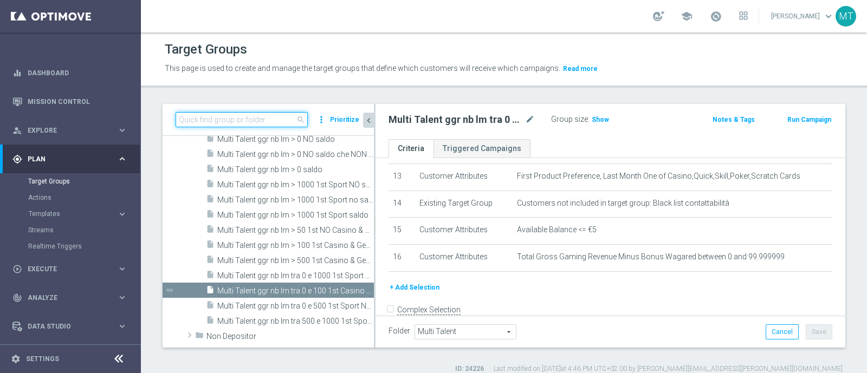
click at [257, 118] on input at bounding box center [242, 119] width 132 height 15
paste input "Multi Talent ggr nb lm > 1000 1st Sport NO saldo"
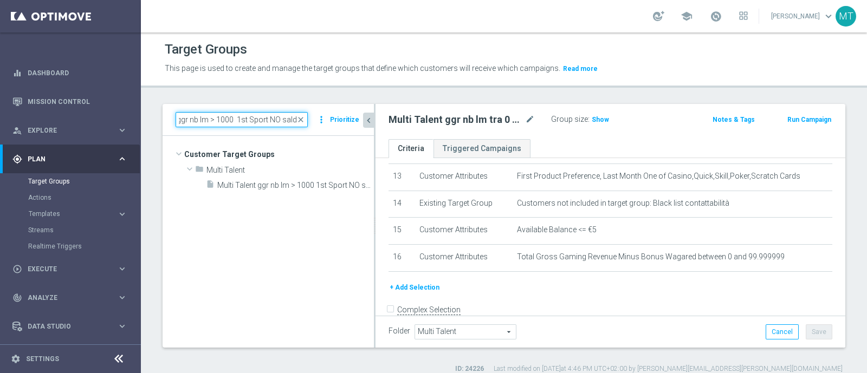
scroll to position [0, 0]
type input "Multi Talent ggr nb lm > 1000 1st Sport NO saldo"
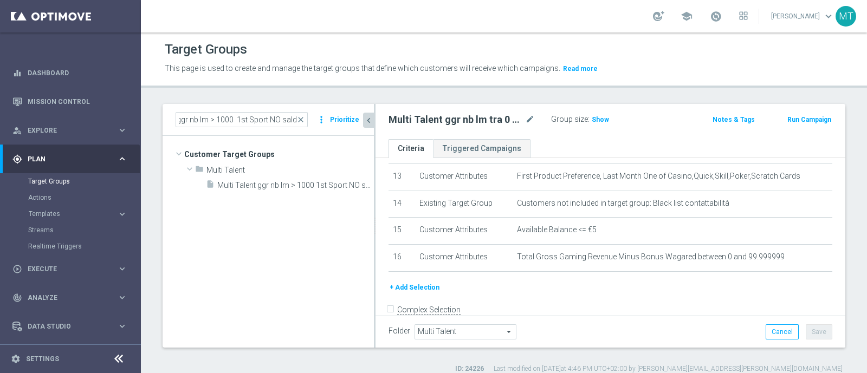
click at [276, 194] on tree-viewport "Customer Target Groups library_add create_new_folder folder" at bounding box center [268, 241] width 211 height 211
click at [270, 186] on span "Multi Talent ggr nb lm > 1000 1st Sport NO saldo" at bounding box center [283, 185] width 132 height 9
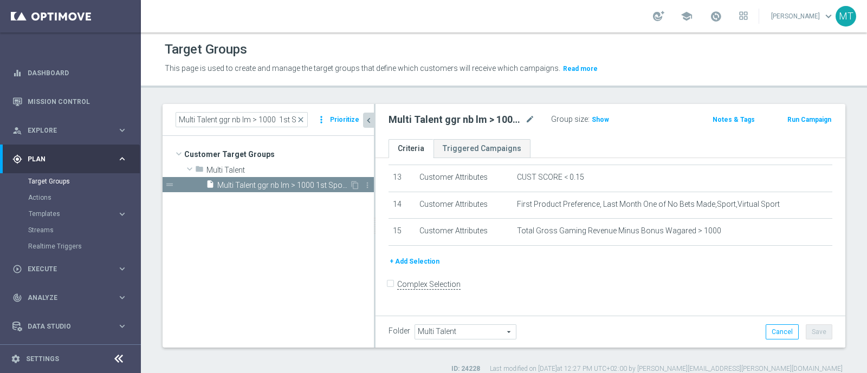
scroll to position [340, 0]
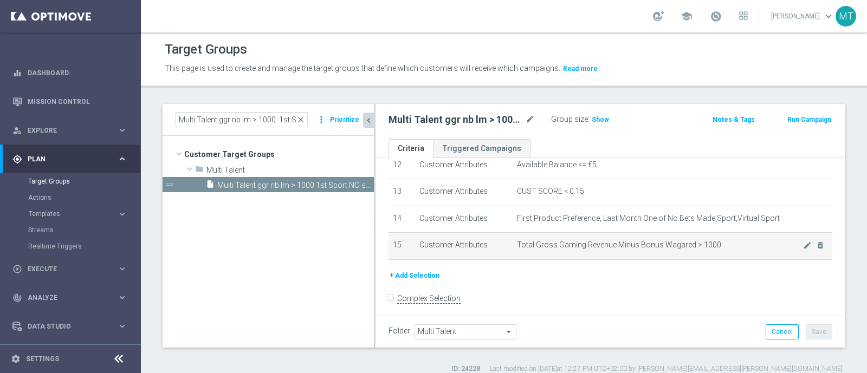
click at [788, 234] on td "Total Gross Gaming Revenue Minus Bonus Wagared > 1000 mode_edit delete_forever" at bounding box center [672, 246] width 320 height 27
click at [803, 241] on icon "mode_edit" at bounding box center [807, 245] width 9 height 9
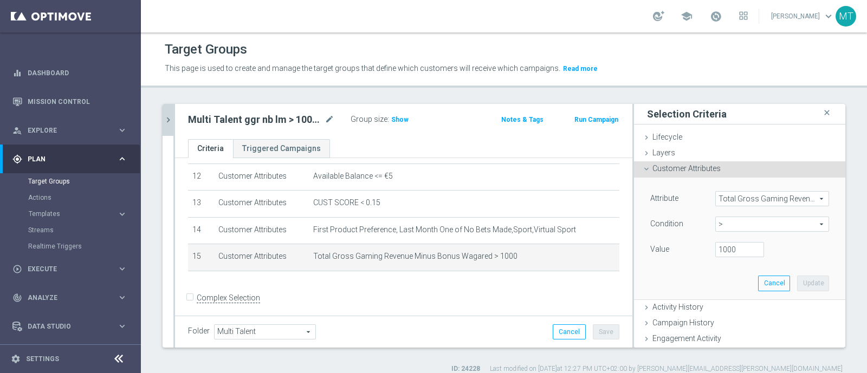
click at [723, 225] on span ">" at bounding box center [772, 224] width 113 height 14
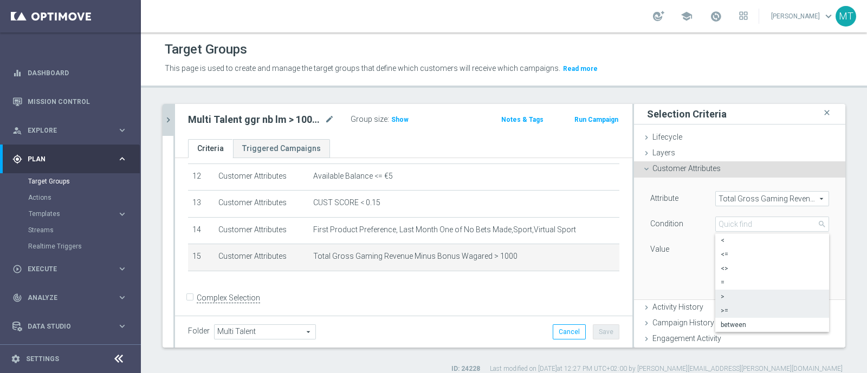
click at [738, 313] on span ">=" at bounding box center [771, 311] width 103 height 9
type input ">="
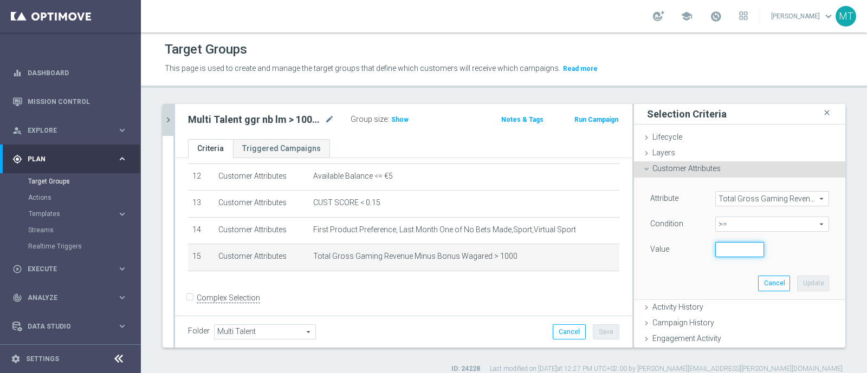
click at [722, 252] on input "number" at bounding box center [739, 249] width 49 height 15
type input "100"
click at [798, 287] on button "Update" at bounding box center [813, 283] width 32 height 15
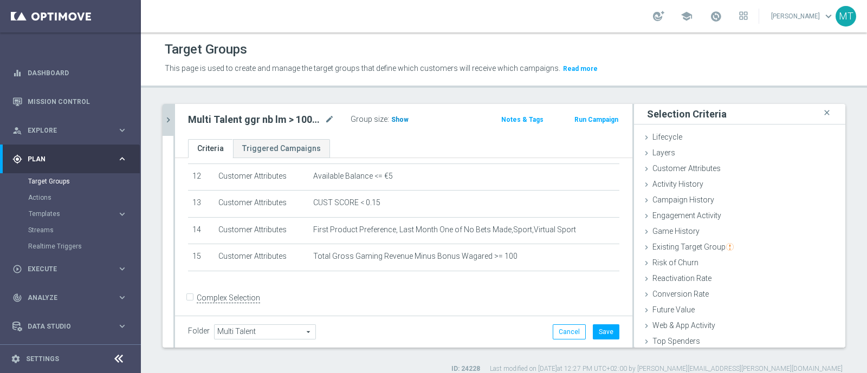
click at [401, 121] on span "Show" at bounding box center [399, 120] width 17 height 8
click at [324, 122] on icon "mode_edit" at bounding box center [329, 119] width 10 height 13
click at [262, 120] on input "Multi Talent ggr nb lm > 1000 1st Sport NO saldo" at bounding box center [261, 120] width 146 height 15
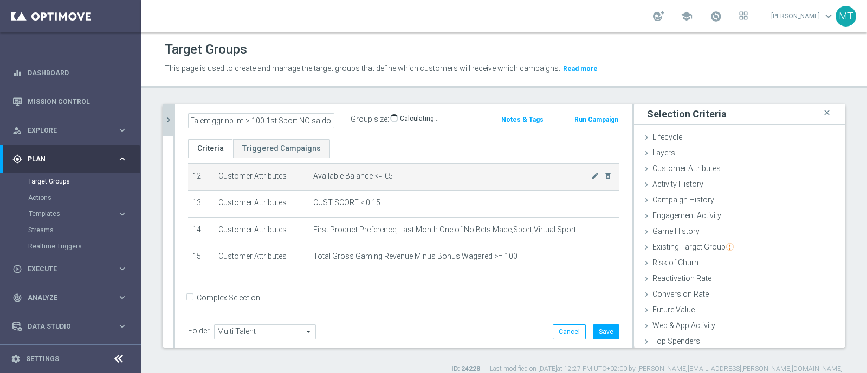
scroll to position [0, 16]
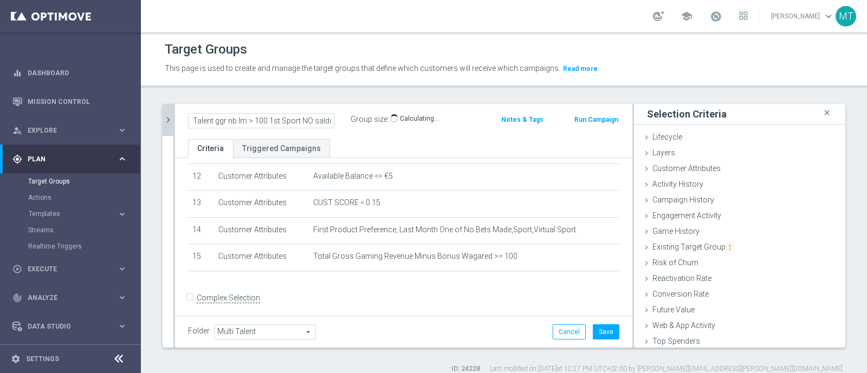
type input "Multi Talent ggr nb lm > 100 1st Sport NO saldo"
click at [368, 141] on ul "Criteria Triggered Campaigns" at bounding box center [403, 148] width 457 height 19
click at [698, 165] on span "Customer Attributes" at bounding box center [686, 168] width 68 height 9
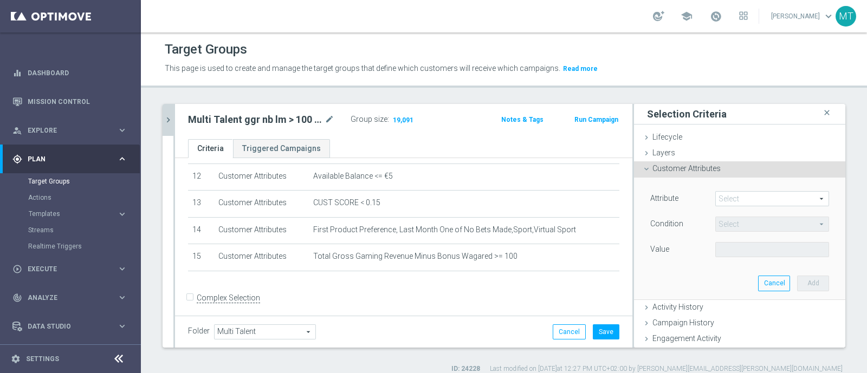
click at [716, 203] on span at bounding box center [772, 199] width 113 height 14
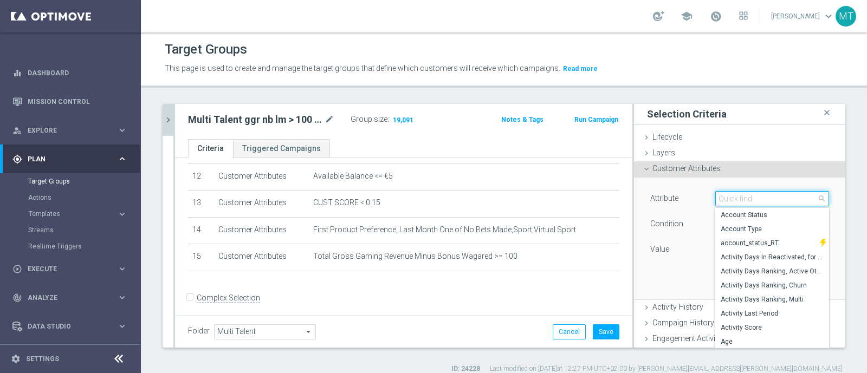
click at [716, 203] on input "search" at bounding box center [772, 198] width 114 height 15
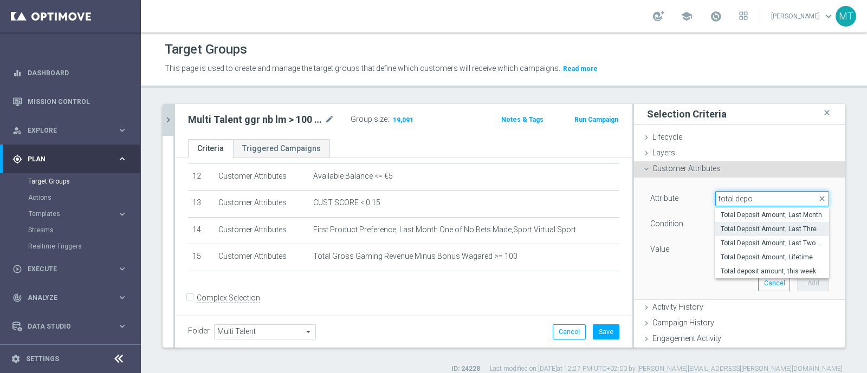
type input "total depo"
click at [726, 230] on span "Total Deposit Amount, Last Three Months" at bounding box center [771, 229] width 103 height 9
type input "Total Deposit Amount, Last Three Months"
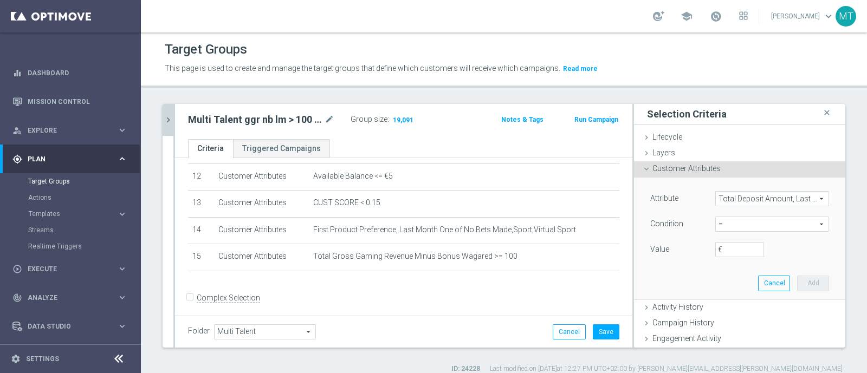
click at [725, 225] on span "=" at bounding box center [772, 224] width 113 height 14
click at [720, 307] on span ">=" at bounding box center [771, 311] width 103 height 9
type input ">="
click at [718, 245] on input "€" at bounding box center [739, 249] width 49 height 15
type input "25"
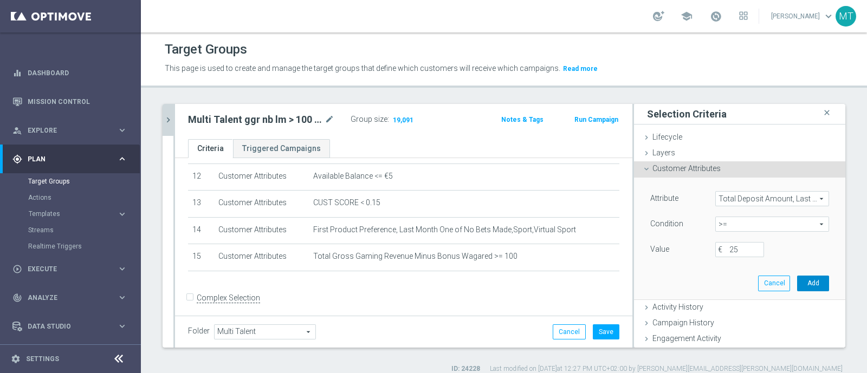
click at [797, 281] on button "Add" at bounding box center [813, 283] width 32 height 15
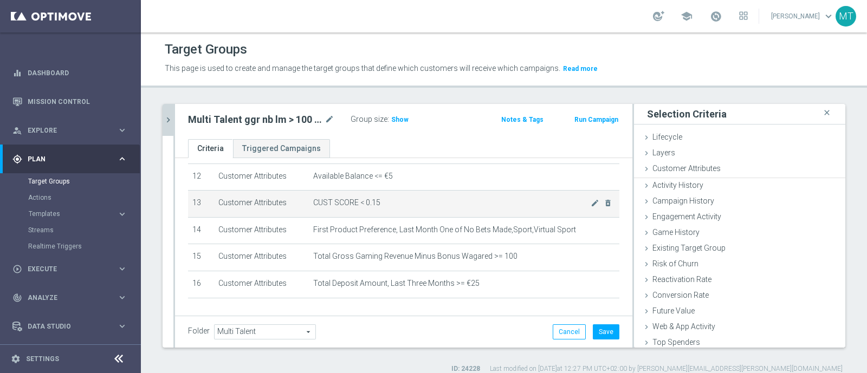
scroll to position [355, 0]
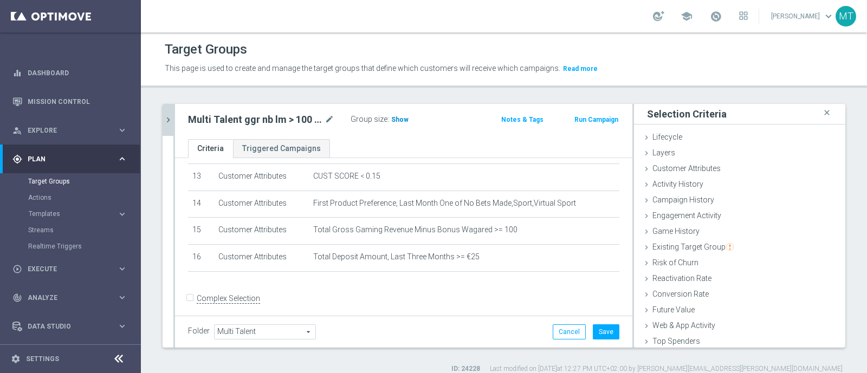
click at [401, 120] on span "Show" at bounding box center [399, 120] width 17 height 8
click at [330, 122] on icon "mode_edit" at bounding box center [329, 119] width 10 height 13
click at [670, 168] on span "Customer Attributes" at bounding box center [686, 168] width 68 height 9
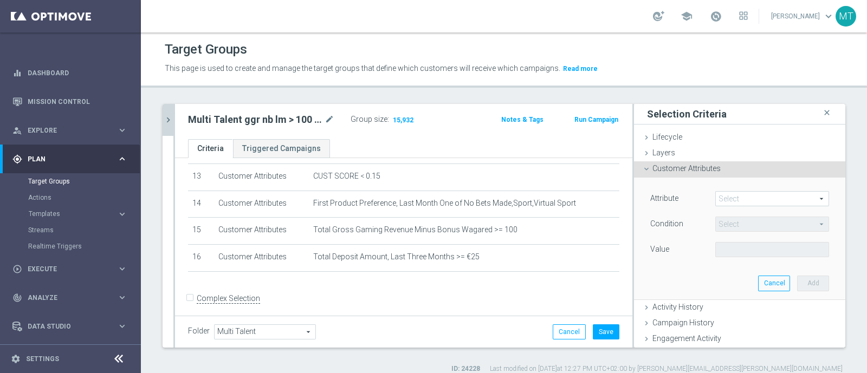
click at [509, 282] on div "+ Add Selection" at bounding box center [403, 282] width 447 height 1
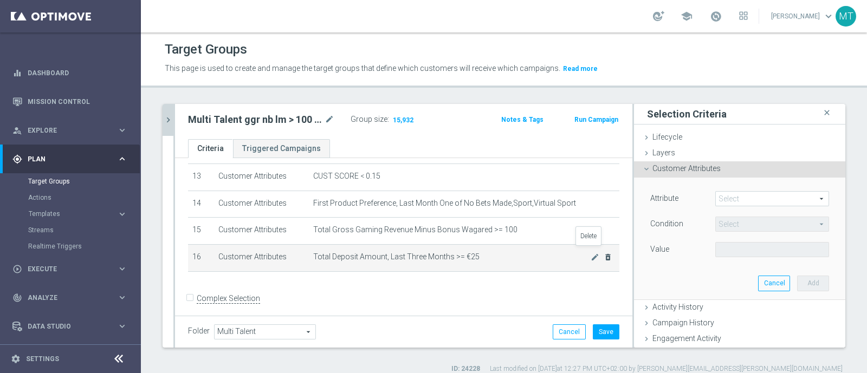
click at [603, 253] on icon "delete_forever" at bounding box center [607, 257] width 9 height 9
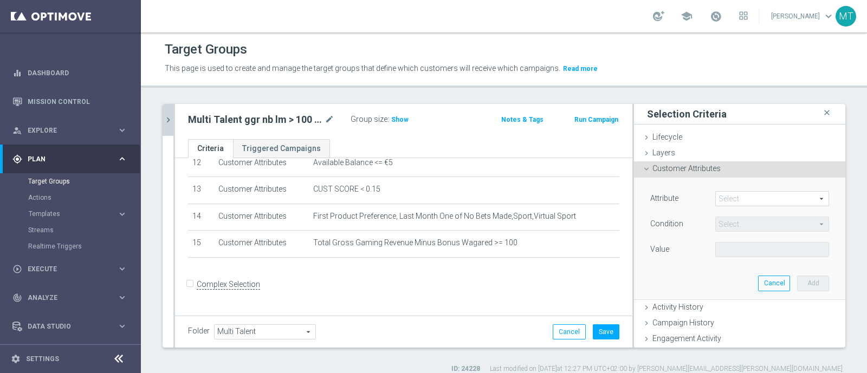
scroll to position [328, 0]
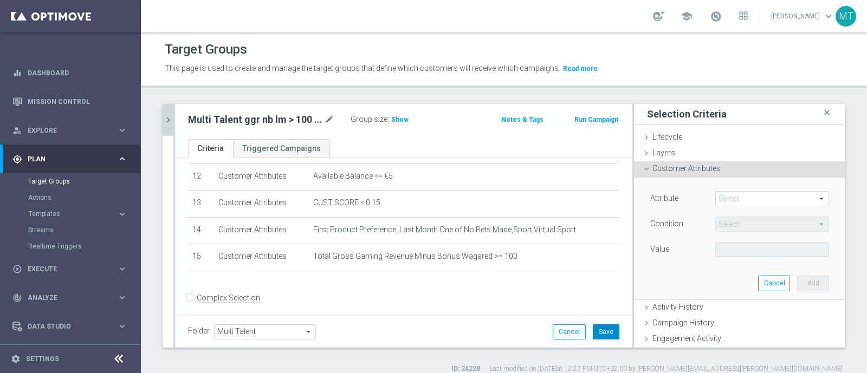
click at [593, 333] on button "Save" at bounding box center [606, 331] width 27 height 15
click at [166, 119] on icon "chevron_right" at bounding box center [168, 120] width 10 height 10
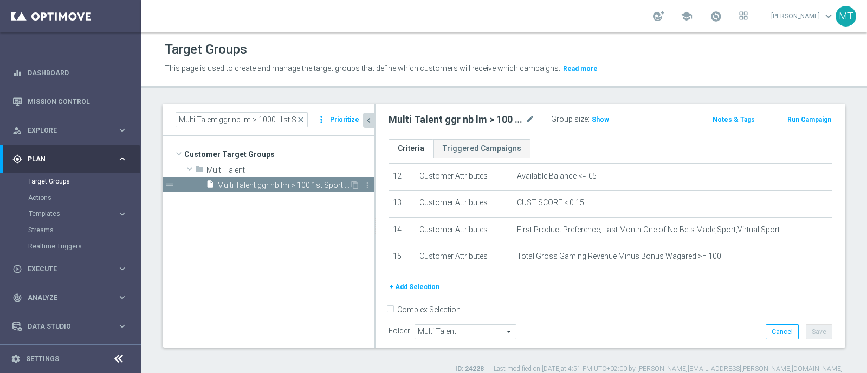
scroll to position [340, 0]
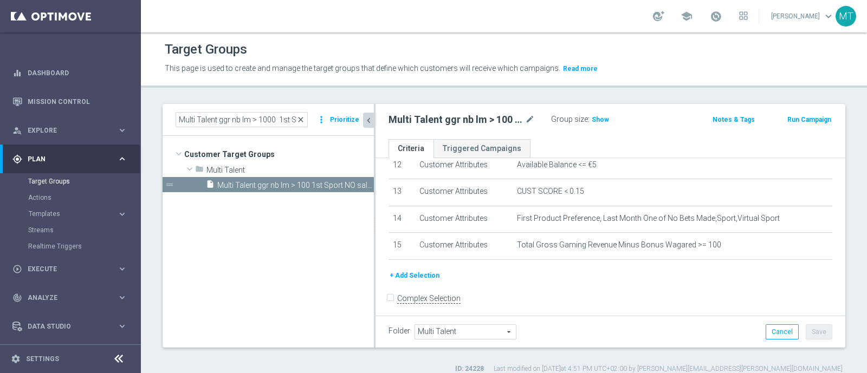
click at [302, 118] on span "close" at bounding box center [300, 119] width 9 height 9
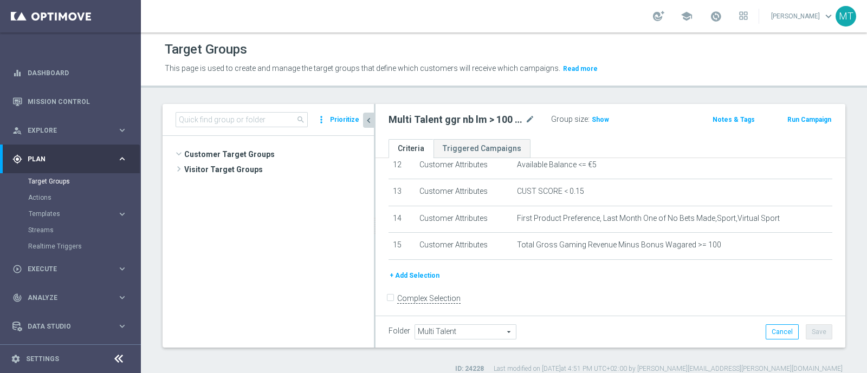
scroll to position [542, 0]
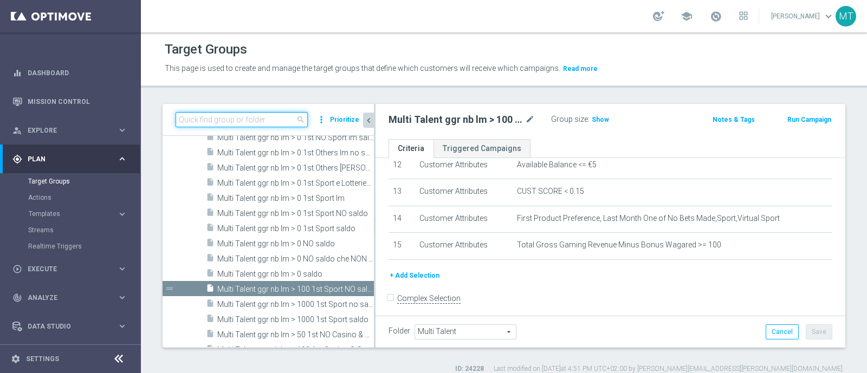
click at [257, 121] on input at bounding box center [242, 119] width 132 height 15
paste input "Multi Talent ggr nb lm tra 0 e 1000 1st Sport NO saldo"
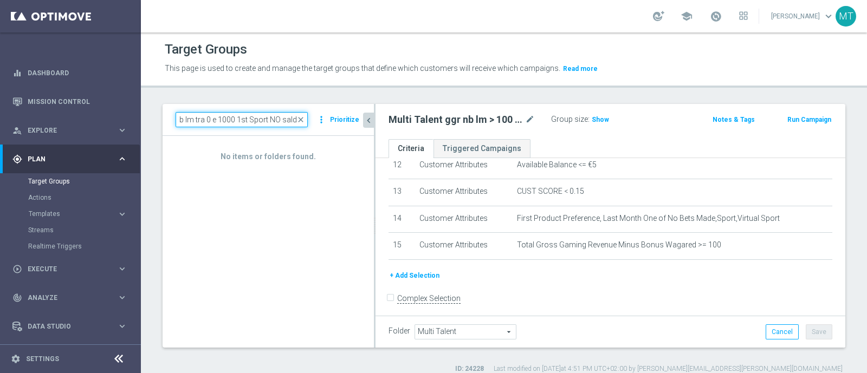
click at [233, 122] on input "Multi Talent ggr nb lm tra 0 e 1000 1st Sport NO saldo" at bounding box center [242, 119] width 132 height 15
type input "Multi Talent ggr nb lm tra 0 e 100 1st Sport NO saldo"
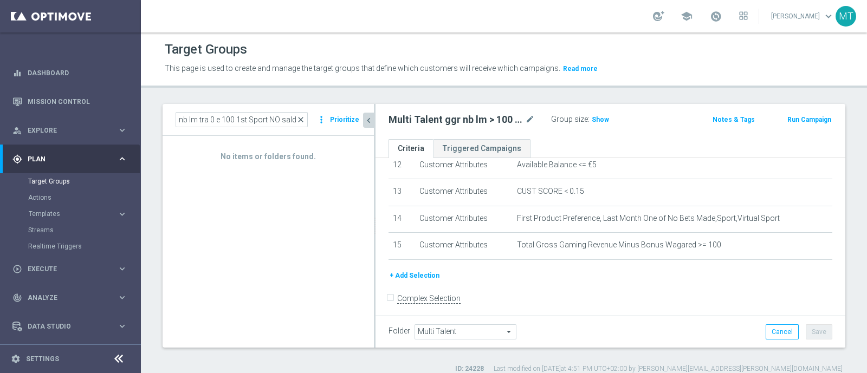
click at [303, 115] on span "close" at bounding box center [300, 119] width 9 height 9
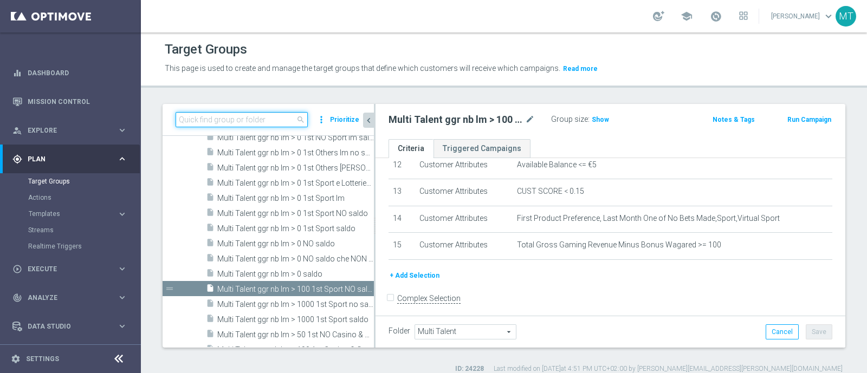
click at [249, 118] on input at bounding box center [242, 119] width 132 height 15
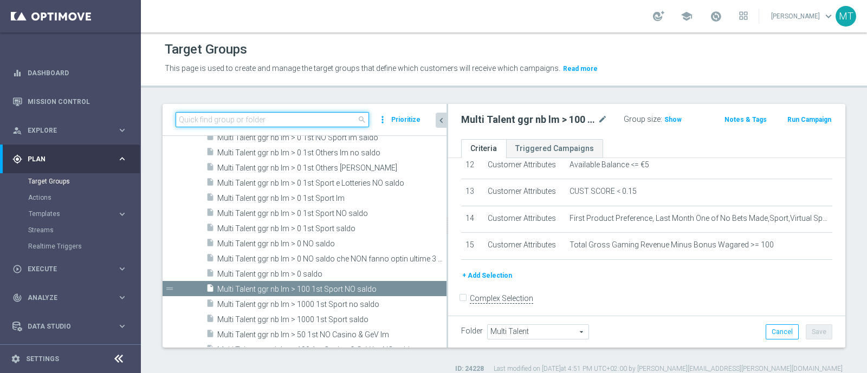
drag, startPoint x: 374, startPoint y: 172, endPoint x: 455, endPoint y: 173, distance: 80.2
click at [448, 173] on div at bounding box center [447, 226] width 2 height 244
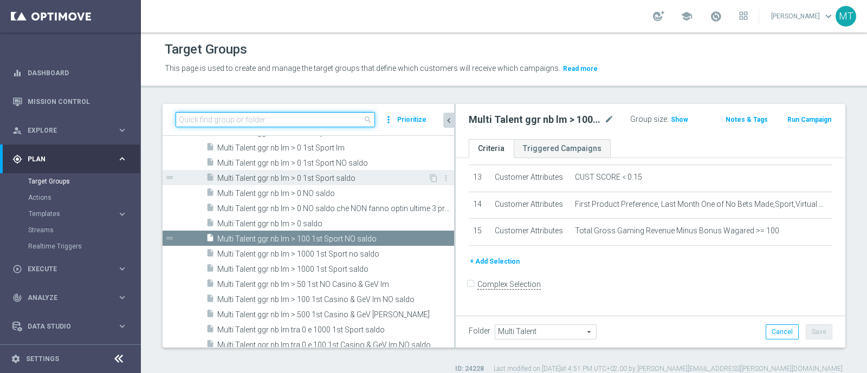
scroll to position [672, 0]
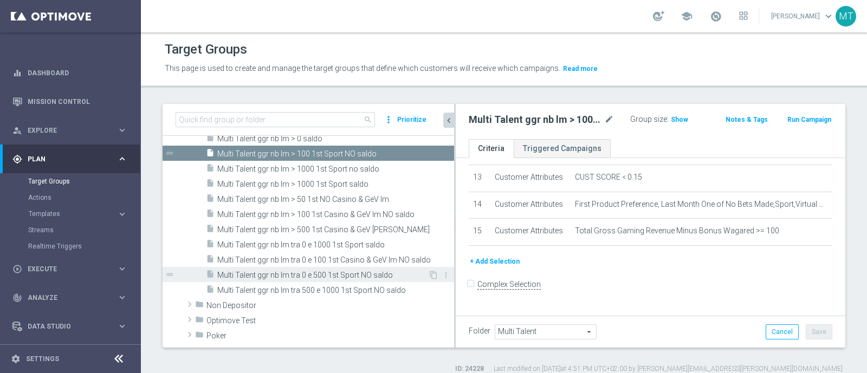
click at [322, 275] on span "Multi Talent ggr nb lm tra 0 e 500 1st Sport NO saldo" at bounding box center [322, 275] width 211 height 9
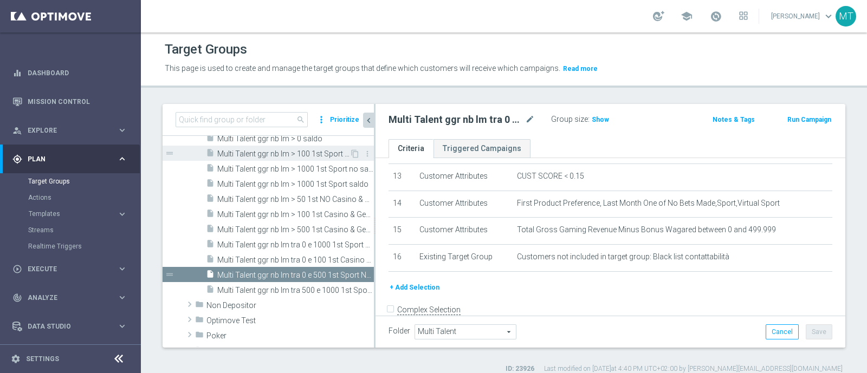
drag, startPoint x: 455, startPoint y: 149, endPoint x: 325, endPoint y: 155, distance: 129.6
click at [325, 155] on as-split "search more_vert Prioritize Customer Target Groups library_add create_new_folder" at bounding box center [504, 226] width 683 height 244
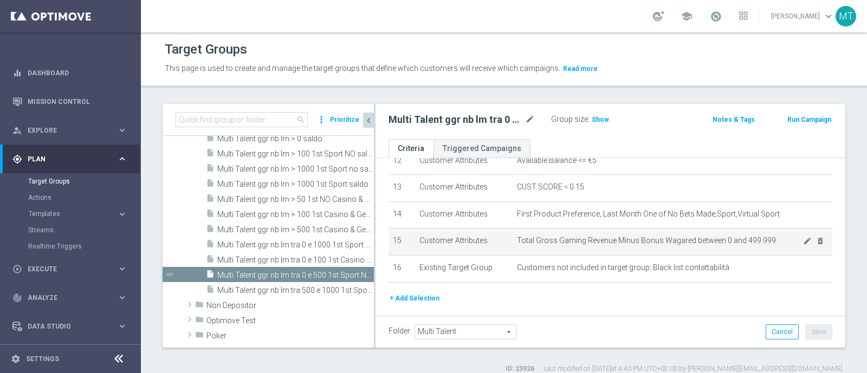
scroll to position [342, 0]
click at [803, 238] on icon "mode_edit" at bounding box center [807, 242] width 9 height 9
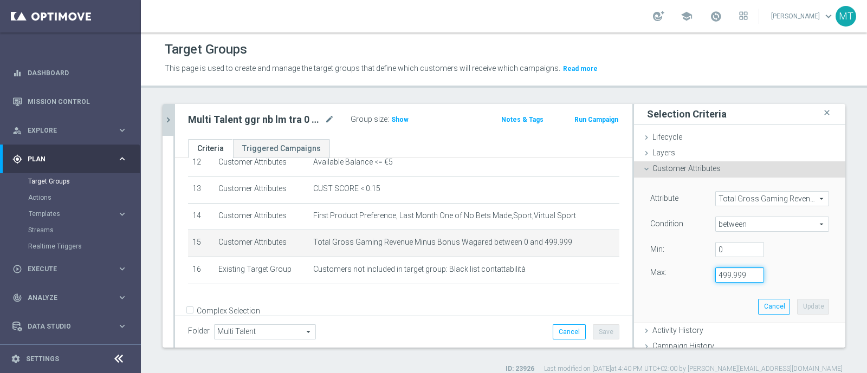
click at [715, 277] on input "499.999" at bounding box center [739, 275] width 49 height 15
type input "99.999"
click at [797, 307] on button "Update" at bounding box center [813, 306] width 32 height 15
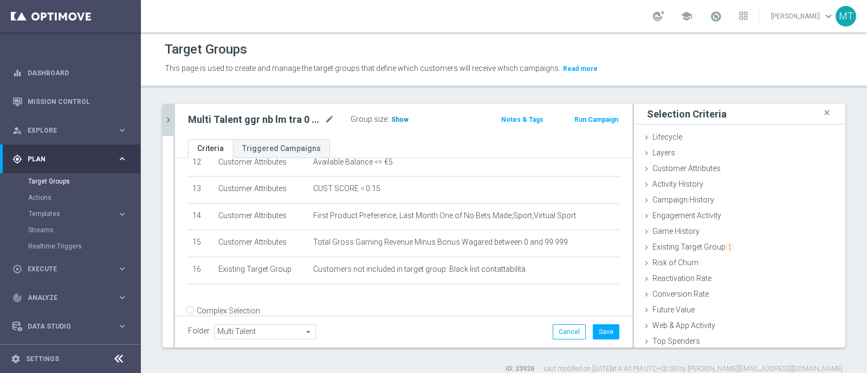
click at [393, 118] on span "Show" at bounding box center [399, 120] width 17 height 8
click at [327, 120] on icon "mode_edit" at bounding box center [329, 119] width 10 height 13
click at [257, 118] on input "Multi Talent ggr nb lm tra 0 e 500 1st Sport NO saldo" at bounding box center [261, 120] width 146 height 15
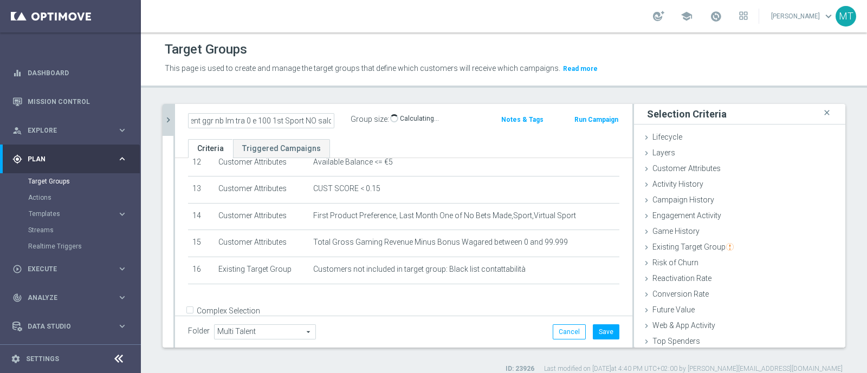
type input "Multi Talent ggr nb lm tra 0 e 100 1st Sport NO saldo"
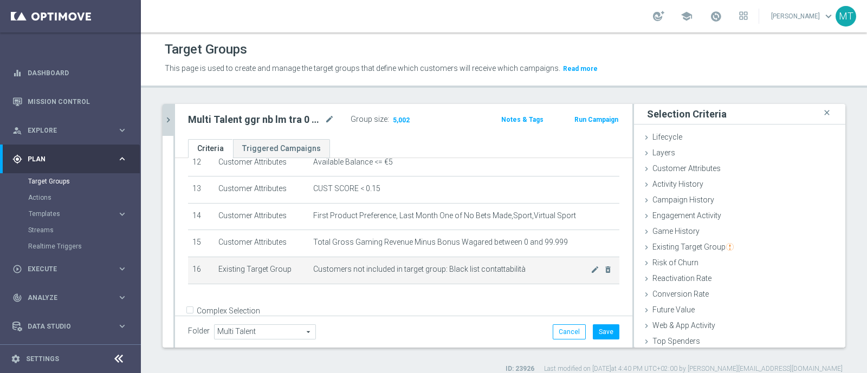
scroll to position [355, 0]
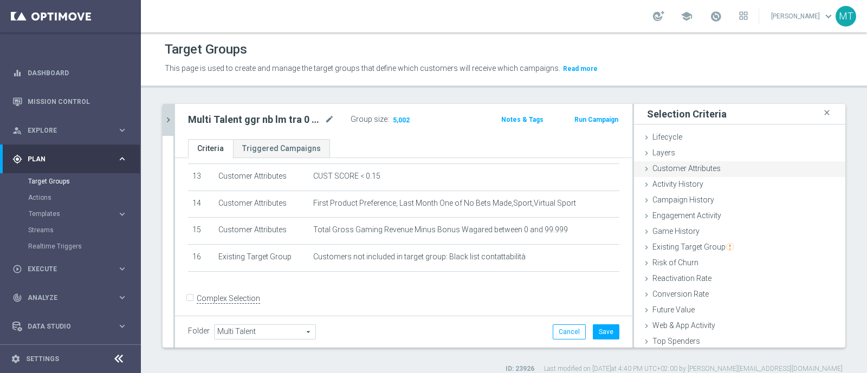
click at [650, 175] on div "Customer Attributes done selection updated" at bounding box center [739, 169] width 211 height 16
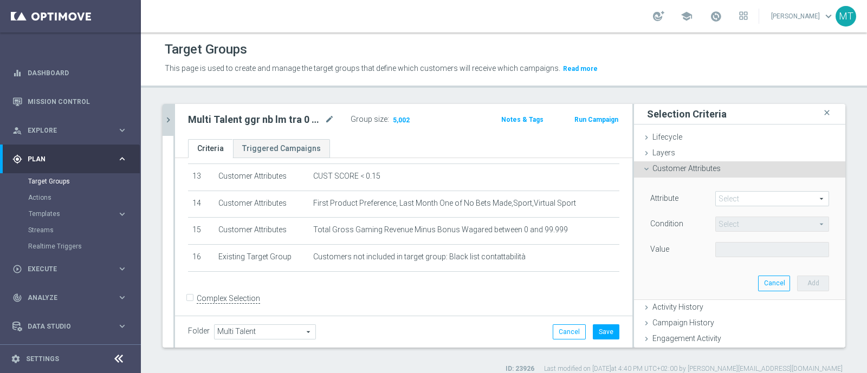
click at [723, 196] on span at bounding box center [772, 199] width 113 height 14
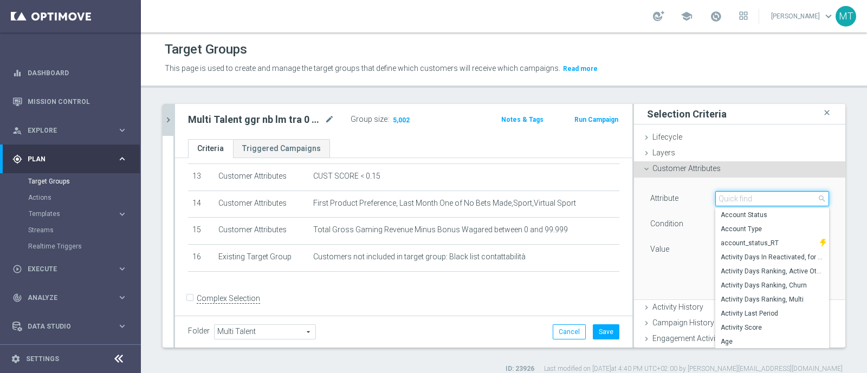
click at [723, 196] on input "search" at bounding box center [772, 198] width 114 height 15
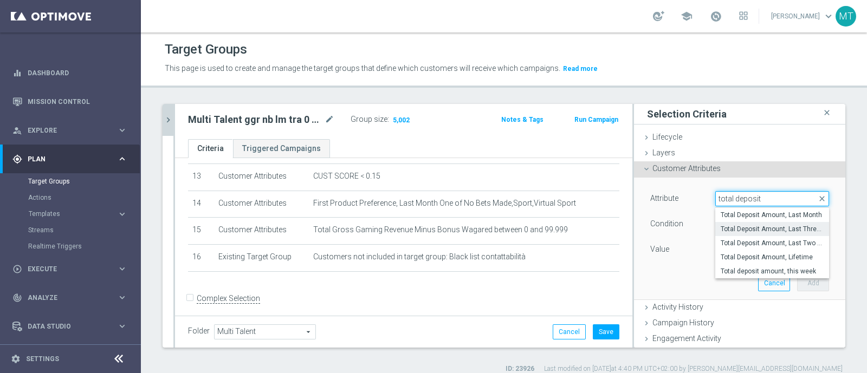
type input "total deposit"
click at [751, 226] on span "Total Deposit Amount, Last Three Months" at bounding box center [771, 229] width 103 height 9
type input "Total Deposit Amount, Last Three Months"
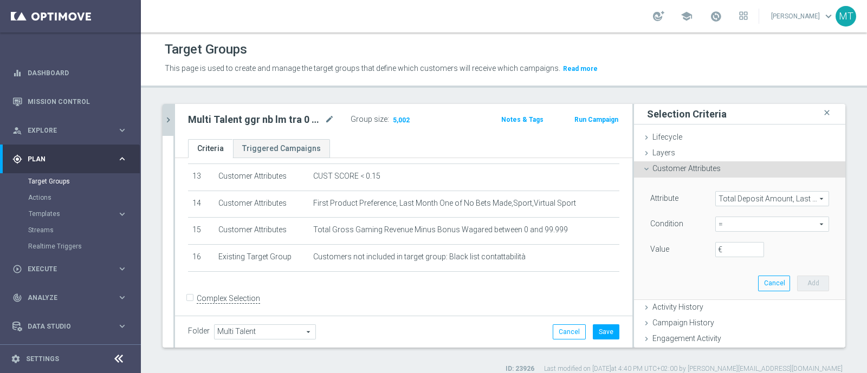
click at [721, 222] on span "=" at bounding box center [772, 224] width 113 height 14
click at [730, 313] on span ">=" at bounding box center [771, 311] width 103 height 9
type input ">="
click at [726, 248] on input "€" at bounding box center [739, 249] width 49 height 15
type input "1"
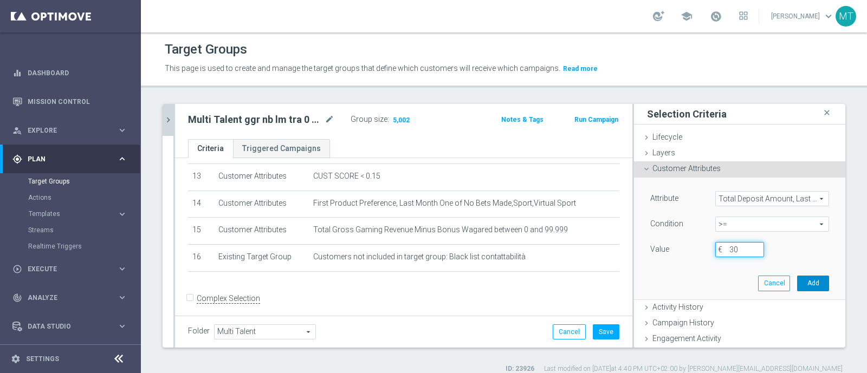
type input "30"
click at [799, 283] on button "Add" at bounding box center [813, 283] width 32 height 15
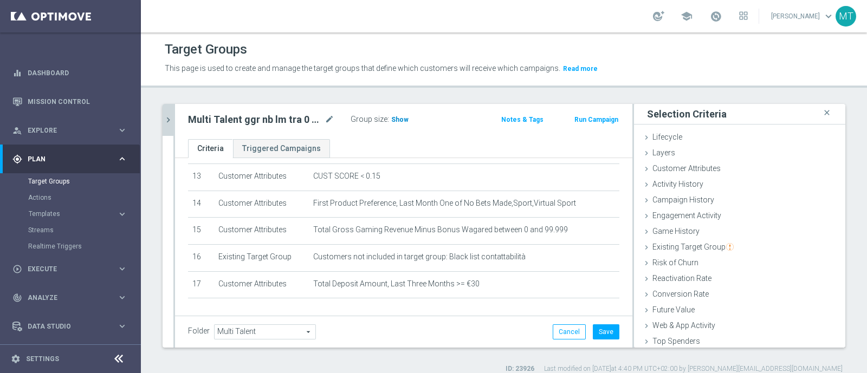
click at [397, 116] on span "Show" at bounding box center [399, 120] width 17 height 8
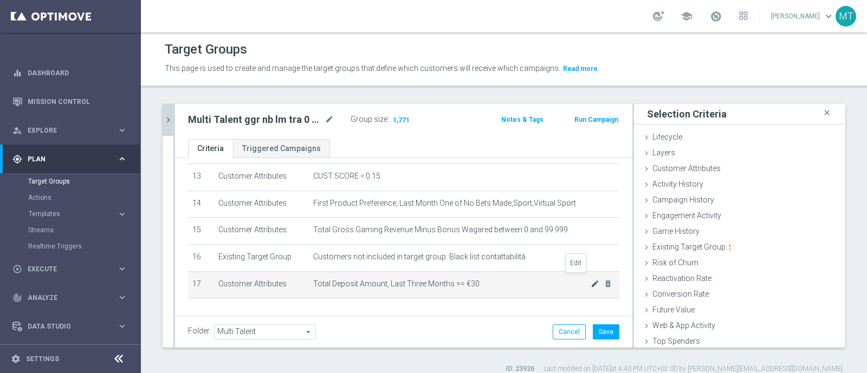
click at [590, 280] on icon "mode_edit" at bounding box center [594, 284] width 9 height 9
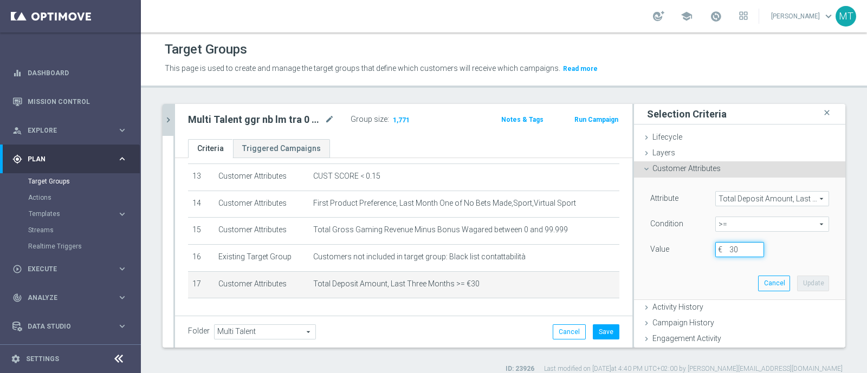
click at [723, 248] on input "30" at bounding box center [739, 249] width 49 height 15
type input "3"
type input "25"
click at [804, 285] on button "Update" at bounding box center [813, 283] width 32 height 15
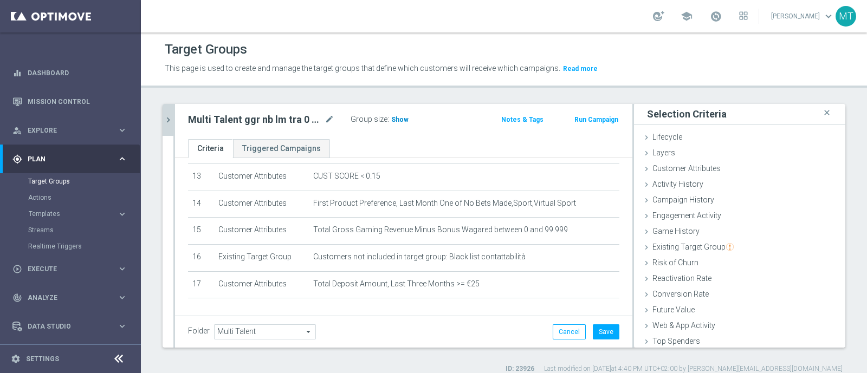
click at [401, 120] on span "Show" at bounding box center [399, 120] width 17 height 8
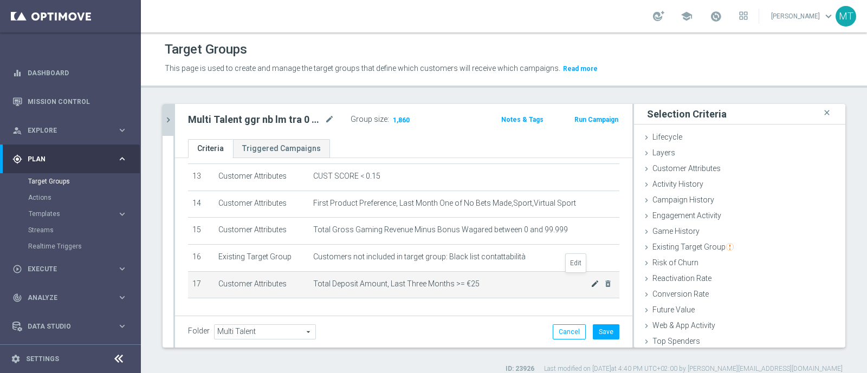
click at [590, 283] on icon "mode_edit" at bounding box center [594, 284] width 9 height 9
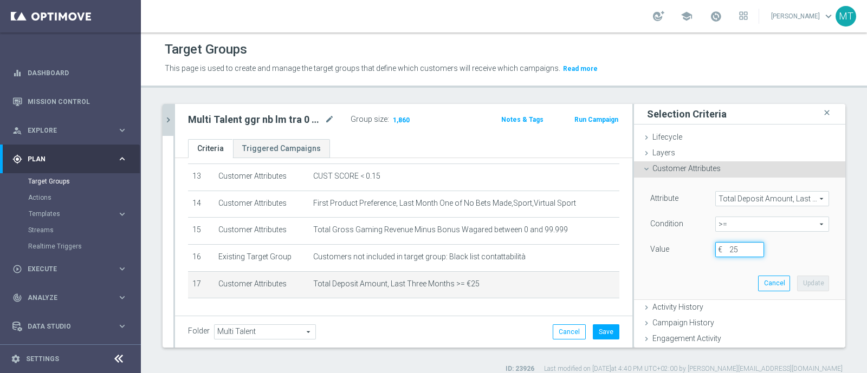
click at [724, 252] on input "25" at bounding box center [739, 249] width 49 height 15
type input "20"
click at [797, 282] on button "Update" at bounding box center [813, 283] width 32 height 15
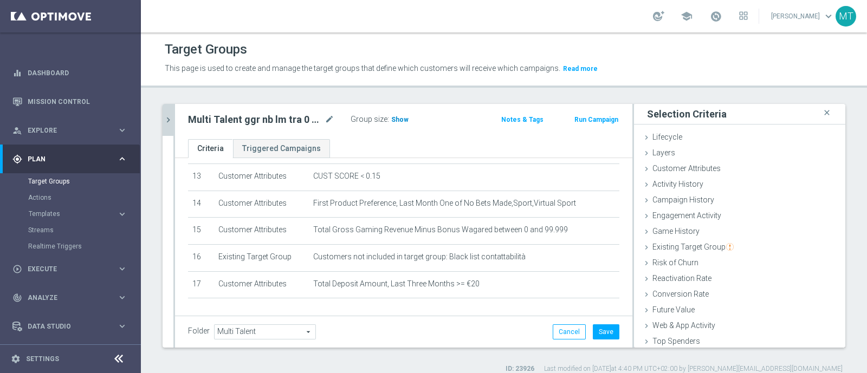
click at [391, 120] on span "Show" at bounding box center [399, 120] width 17 height 8
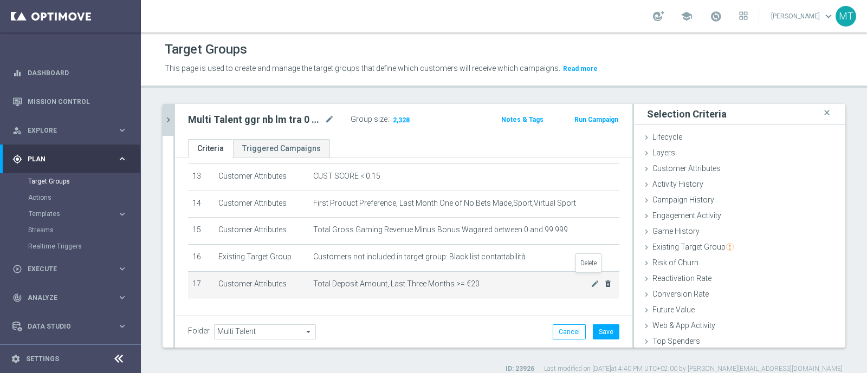
click at [603, 280] on icon "delete_forever" at bounding box center [607, 284] width 9 height 9
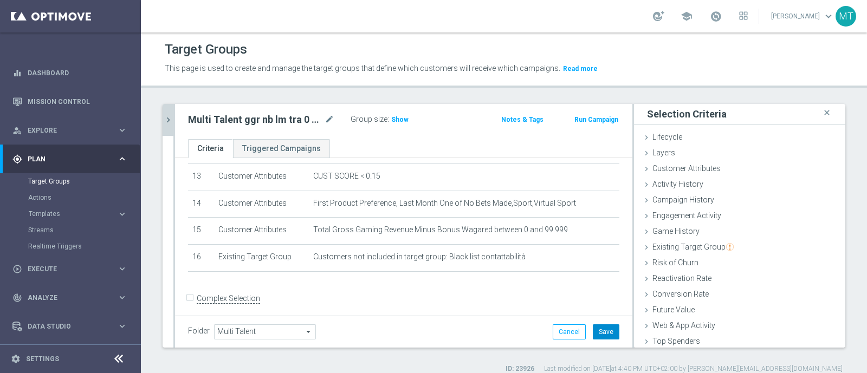
click at [593, 327] on button "Save" at bounding box center [606, 331] width 27 height 15
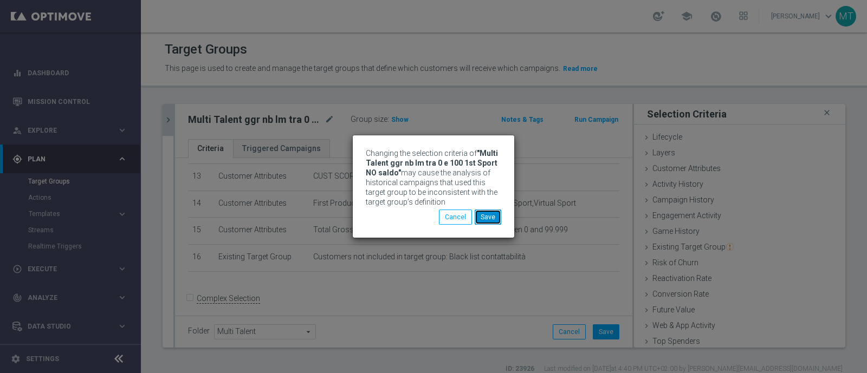
click at [492, 220] on button "Save" at bounding box center [488, 217] width 27 height 15
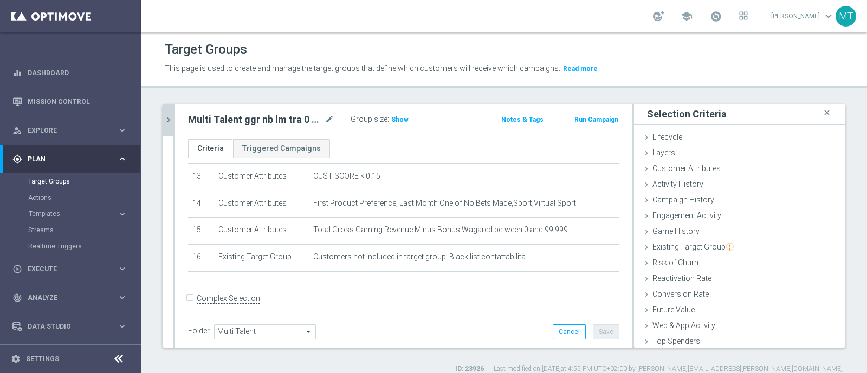
click at [165, 119] on icon "chevron_right" at bounding box center [168, 120] width 10 height 10
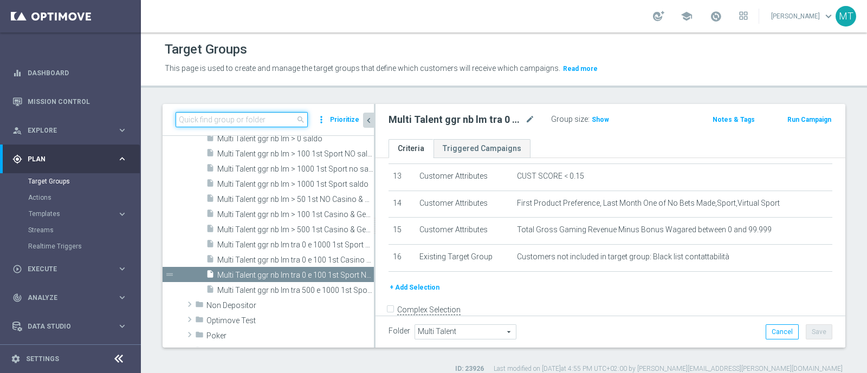
click at [280, 120] on input at bounding box center [242, 119] width 132 height 15
paste input "Multi Talent ggr nb lm > 100 1st Sport NO saldo"
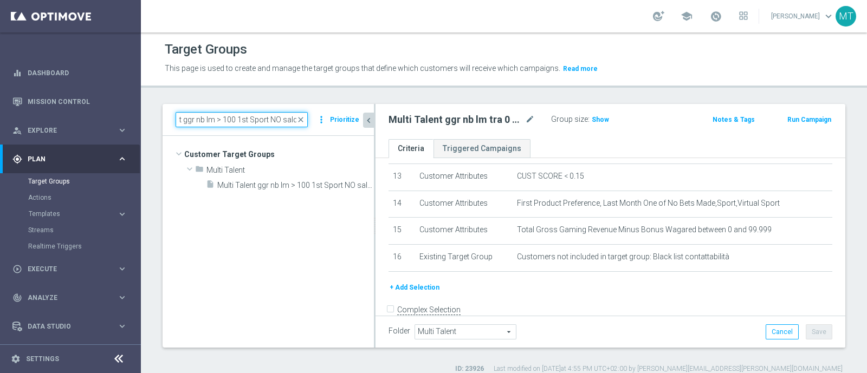
scroll to position [0, 0]
type input "Multi Talent ggr nb lm > 100 1st Sport NO saldo"
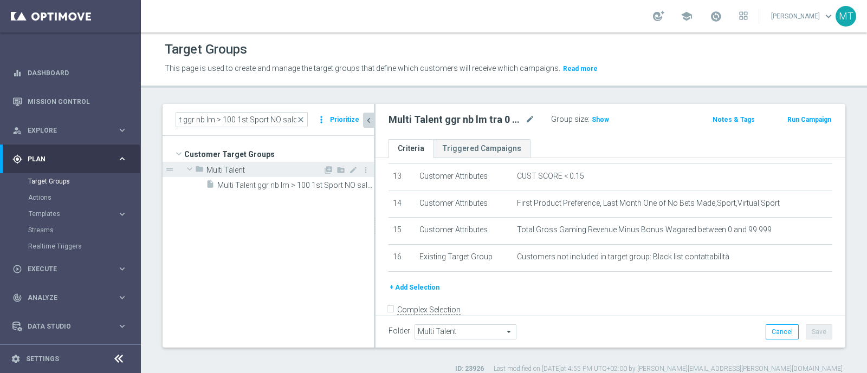
click at [293, 175] on div "folder Multi Talent" at bounding box center [259, 169] width 128 height 15
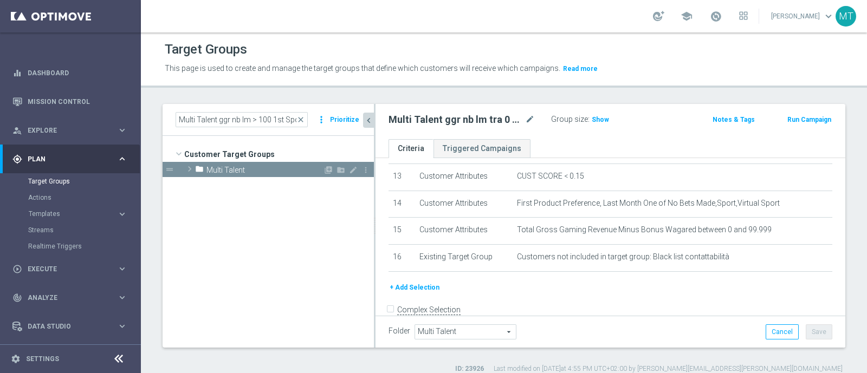
click at [185, 166] on span at bounding box center [189, 169] width 11 height 13
click at [222, 187] on span "Multi Talent ggr nb lm > 100 1st Sport NO saldo" at bounding box center [283, 185] width 132 height 9
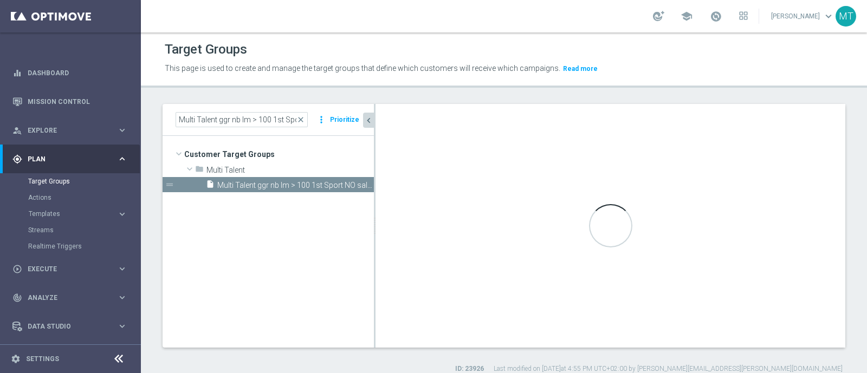
scroll to position [340, 0]
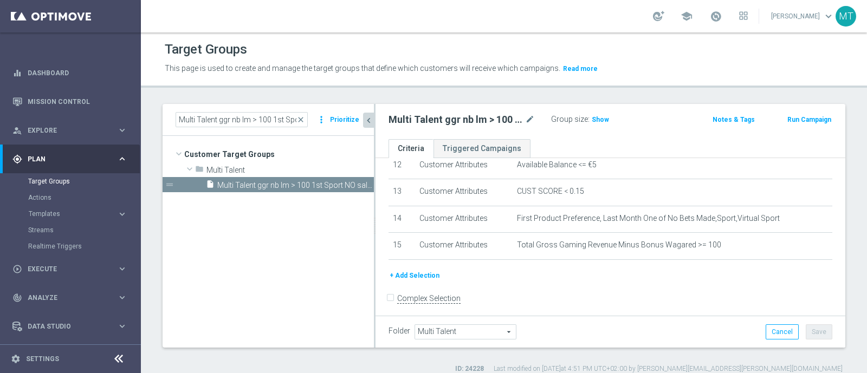
click at [404, 277] on div "+ Add Selection" at bounding box center [610, 280] width 460 height 20
click at [404, 270] on button "+ Add Selection" at bounding box center [414, 276] width 52 height 12
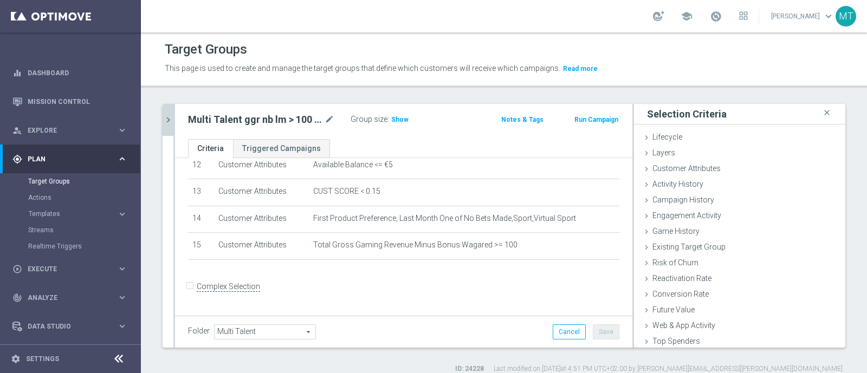
scroll to position [328, 0]
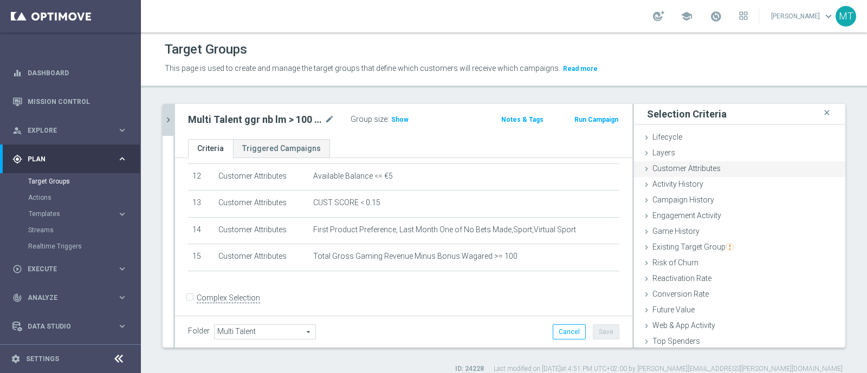
click at [674, 172] on span "Customer Attributes" at bounding box center [686, 168] width 68 height 9
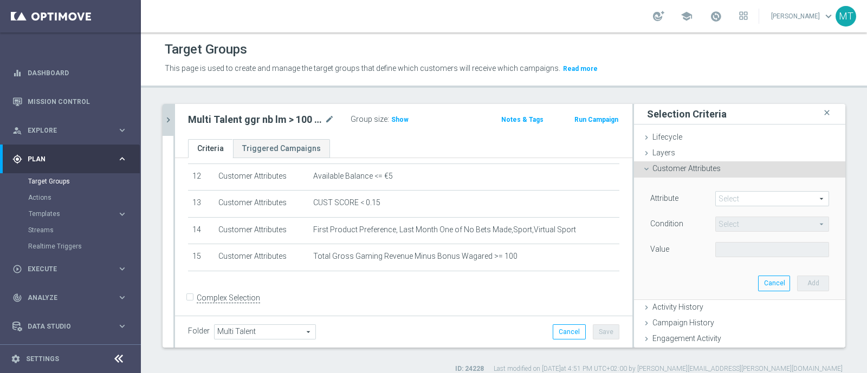
click at [722, 193] on span at bounding box center [772, 199] width 113 height 14
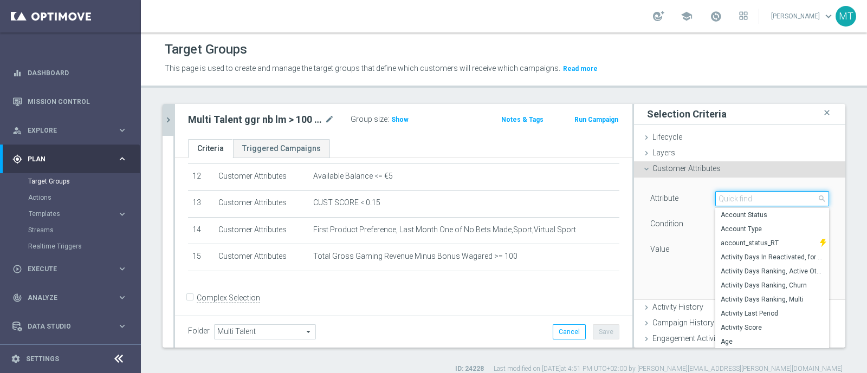
click at [728, 198] on input "search" at bounding box center [772, 198] width 114 height 15
type input "c"
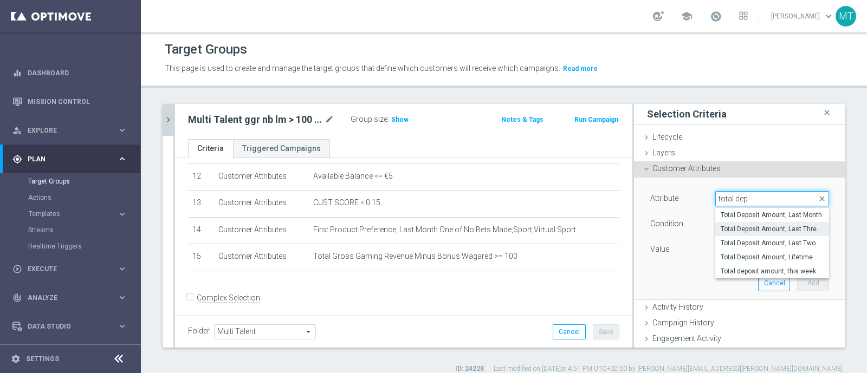
type input "total dep"
click at [750, 233] on label "Total Deposit Amount, Last Three Months" at bounding box center [772, 229] width 114 height 14
type input "Total Deposit Amount, Last Three Months"
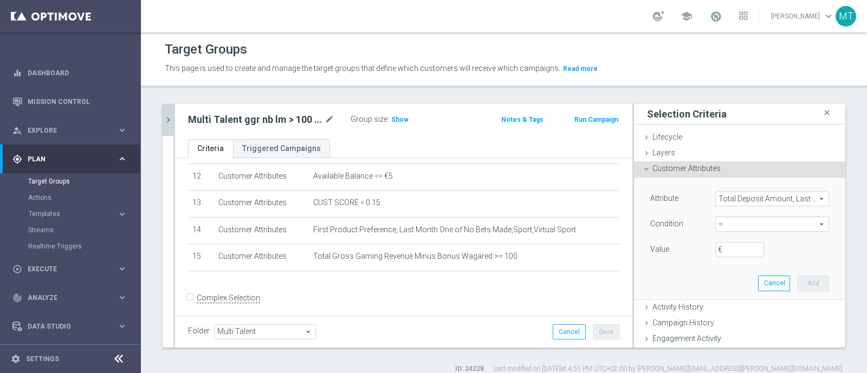
click at [740, 220] on span "=" at bounding box center [772, 224] width 113 height 14
click at [720, 310] on span ">=" at bounding box center [771, 311] width 103 height 9
type input ">="
click at [732, 248] on input "€" at bounding box center [739, 249] width 49 height 15
type input "30"
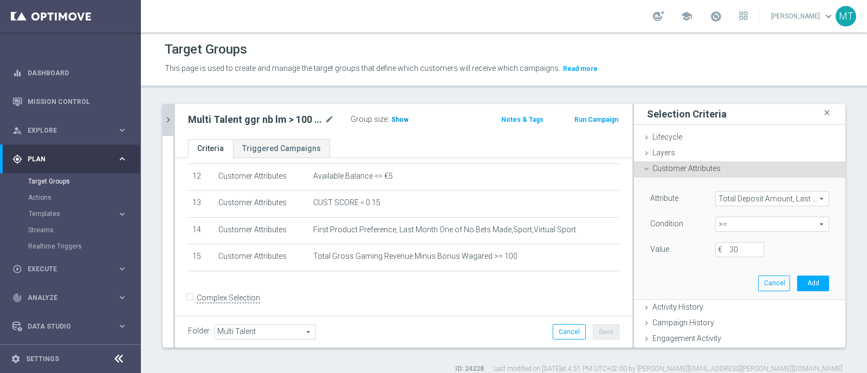
click at [393, 120] on span "Show" at bounding box center [399, 120] width 17 height 8
click at [816, 275] on div "Attribute Total Deposit Amount, Last Three Months Total Deposit Amount, Last Th…" at bounding box center [739, 239] width 211 height 122
click at [797, 287] on button "Add" at bounding box center [813, 283] width 32 height 15
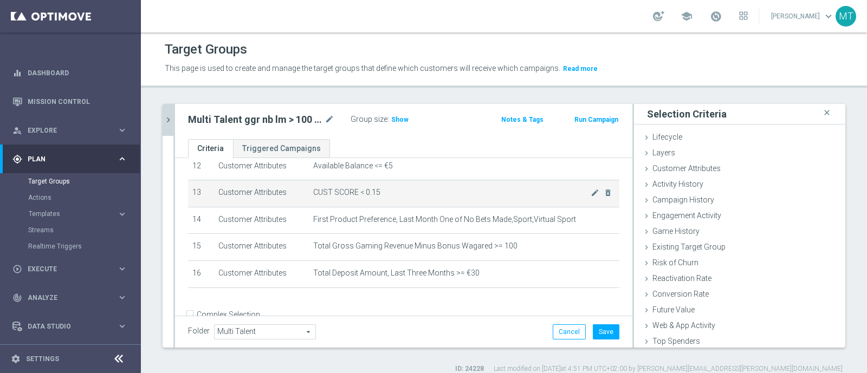
scroll to position [339, 0]
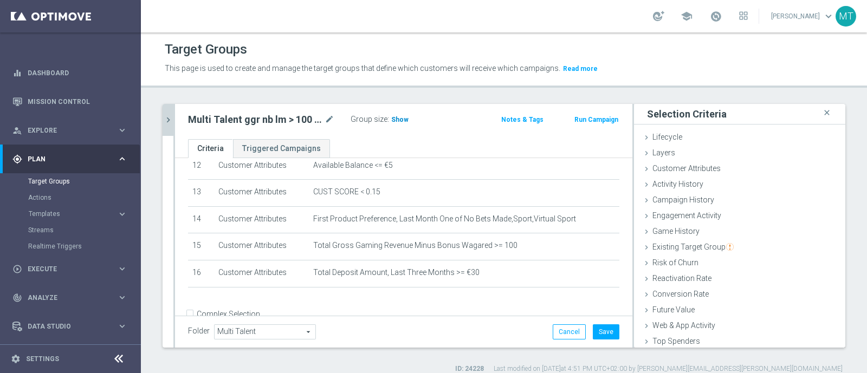
click at [397, 120] on span "Show" at bounding box center [399, 120] width 17 height 8
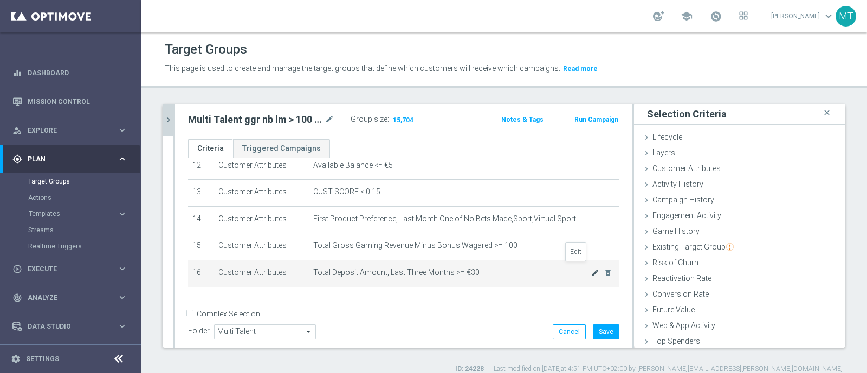
click at [590, 269] on icon "mode_edit" at bounding box center [594, 273] width 9 height 9
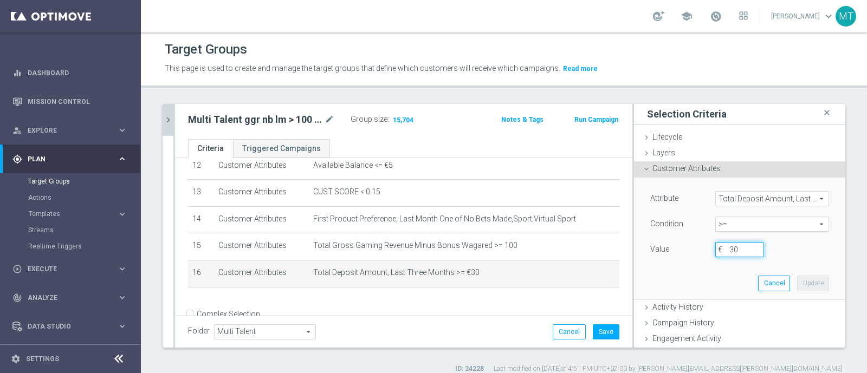
click at [724, 248] on input "30" at bounding box center [739, 249] width 49 height 15
type input "35"
click at [797, 282] on button "Update" at bounding box center [813, 283] width 32 height 15
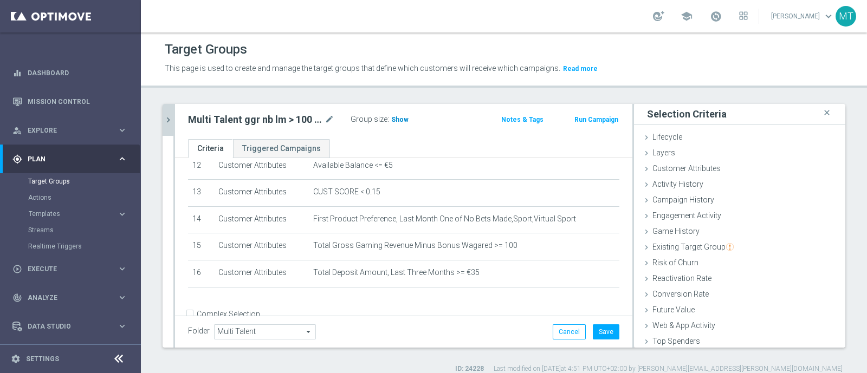
click at [390, 121] on h3 "Show" at bounding box center [400, 120] width 20 height 12
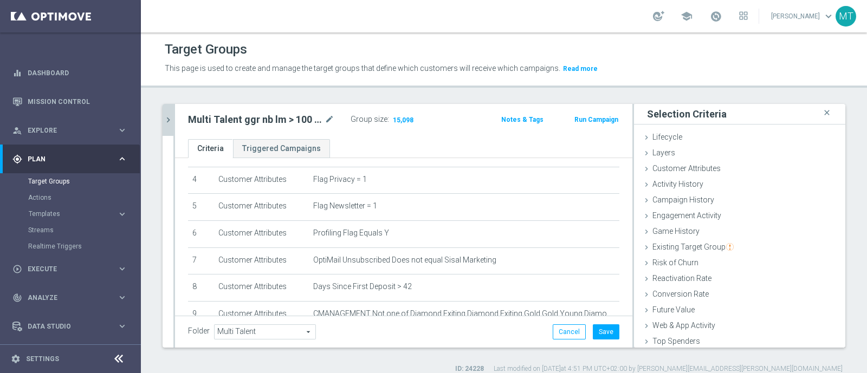
scroll to position [111, 0]
